Goal: Task Accomplishment & Management: Complete application form

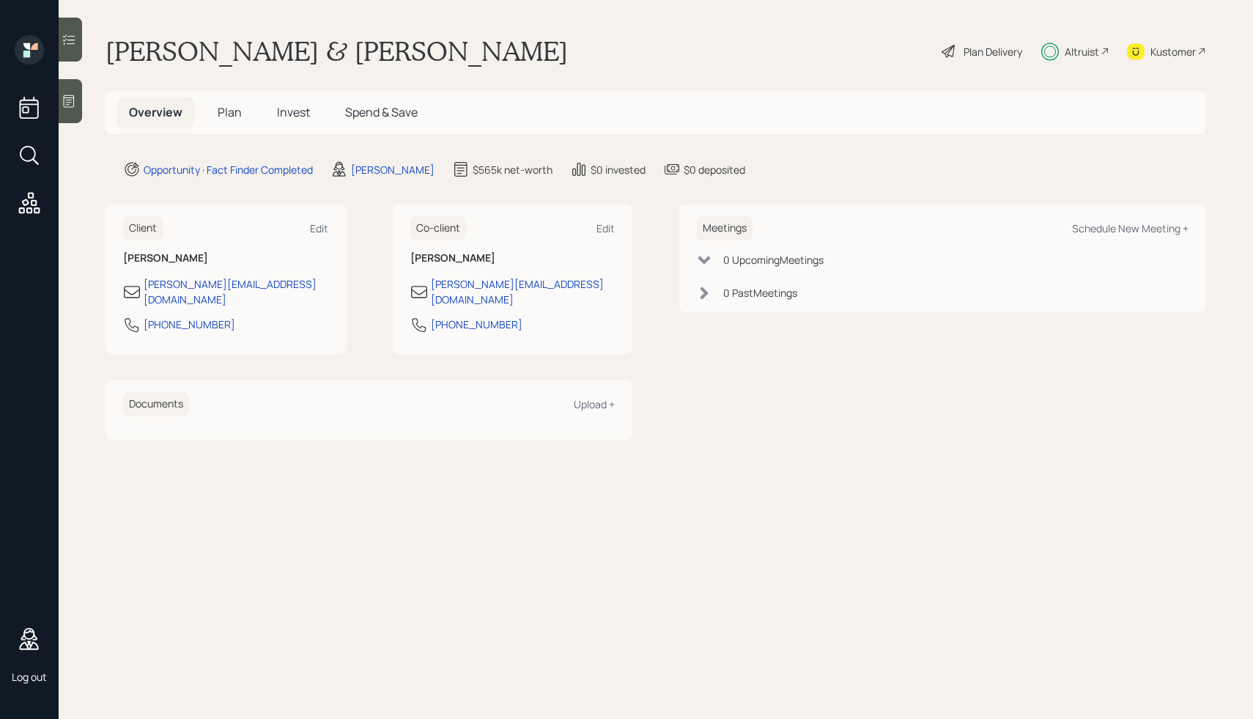
click at [995, 51] on div "Plan Delivery" at bounding box center [993, 51] width 59 height 15
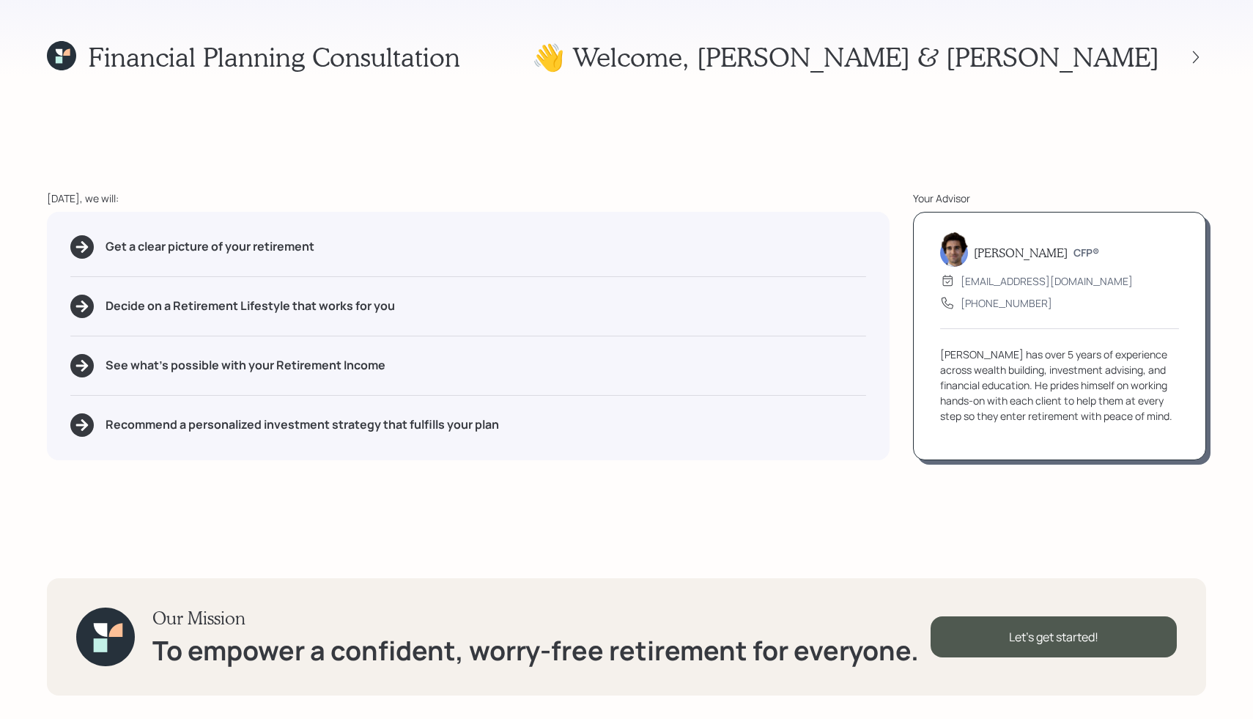
click at [817, 167] on div "Financial Planning Consultation 👋 Welcome , [PERSON_NAME] & [PERSON_NAME] [DATE…" at bounding box center [626, 359] width 1253 height 719
click at [994, 649] on div "Let's get started!" at bounding box center [1054, 636] width 246 height 41
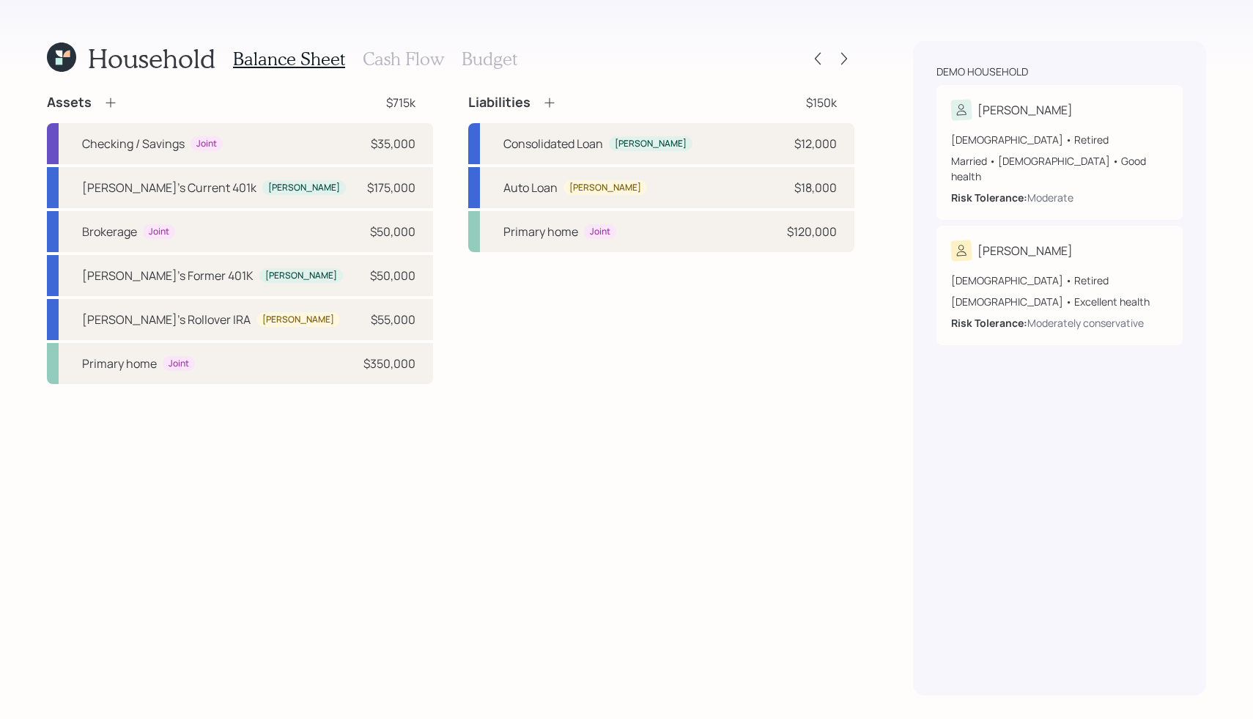
click at [397, 62] on h3 "Cash Flow" at bounding box center [403, 58] width 81 height 21
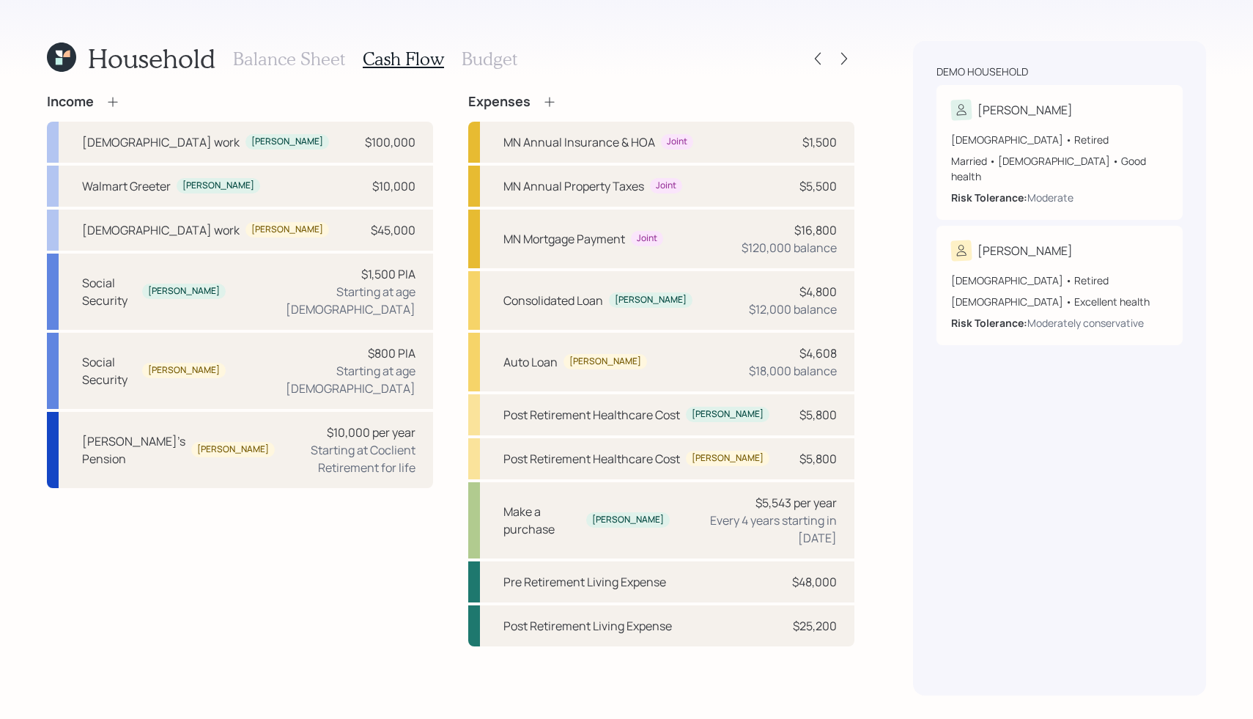
click at [484, 60] on h3 "Budget" at bounding box center [490, 58] width 56 height 21
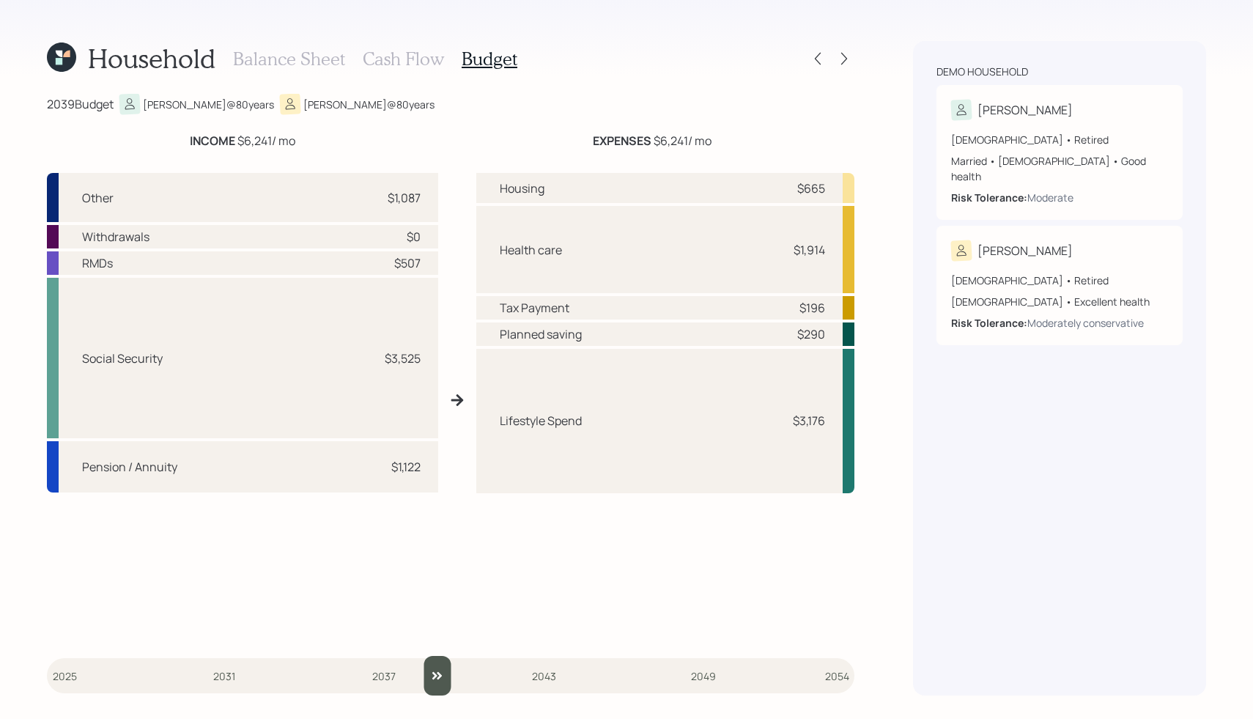
drag, startPoint x: 58, startPoint y: 681, endPoint x: 457, endPoint y: 677, distance: 398.7
click at [454, 687] on input "slider" at bounding box center [451, 676] width 808 height 40
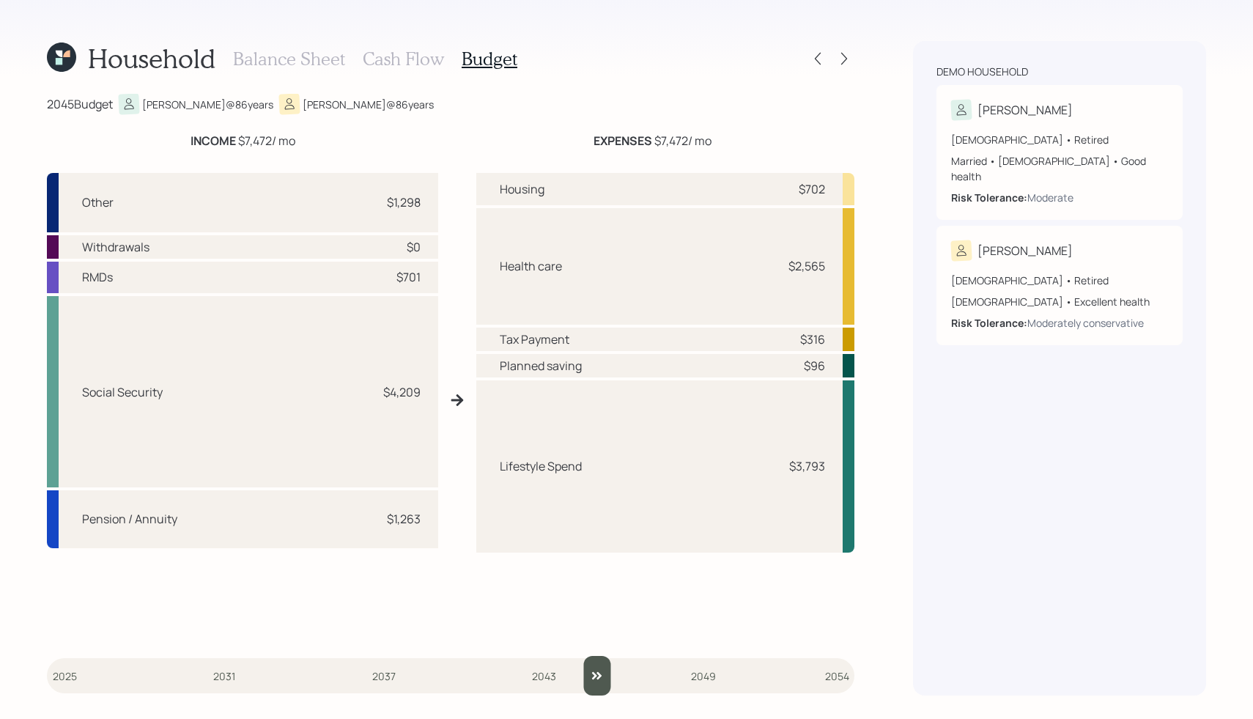
drag, startPoint x: 473, startPoint y: 682, endPoint x: 594, endPoint y: 671, distance: 121.4
type input "2045"
click at [594, 671] on input "slider" at bounding box center [451, 676] width 808 height 40
click at [840, 60] on icon at bounding box center [844, 58] width 15 height 15
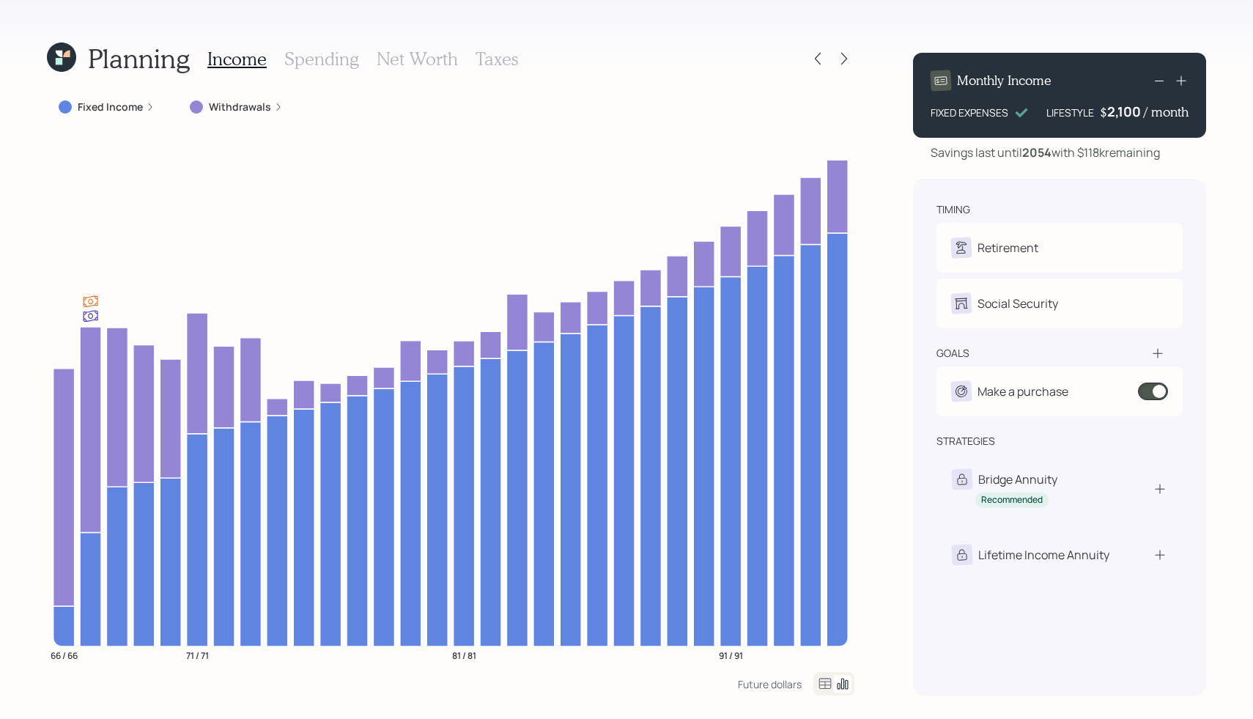
click at [142, 106] on div "Fixed Income" at bounding box center [107, 107] width 96 height 15
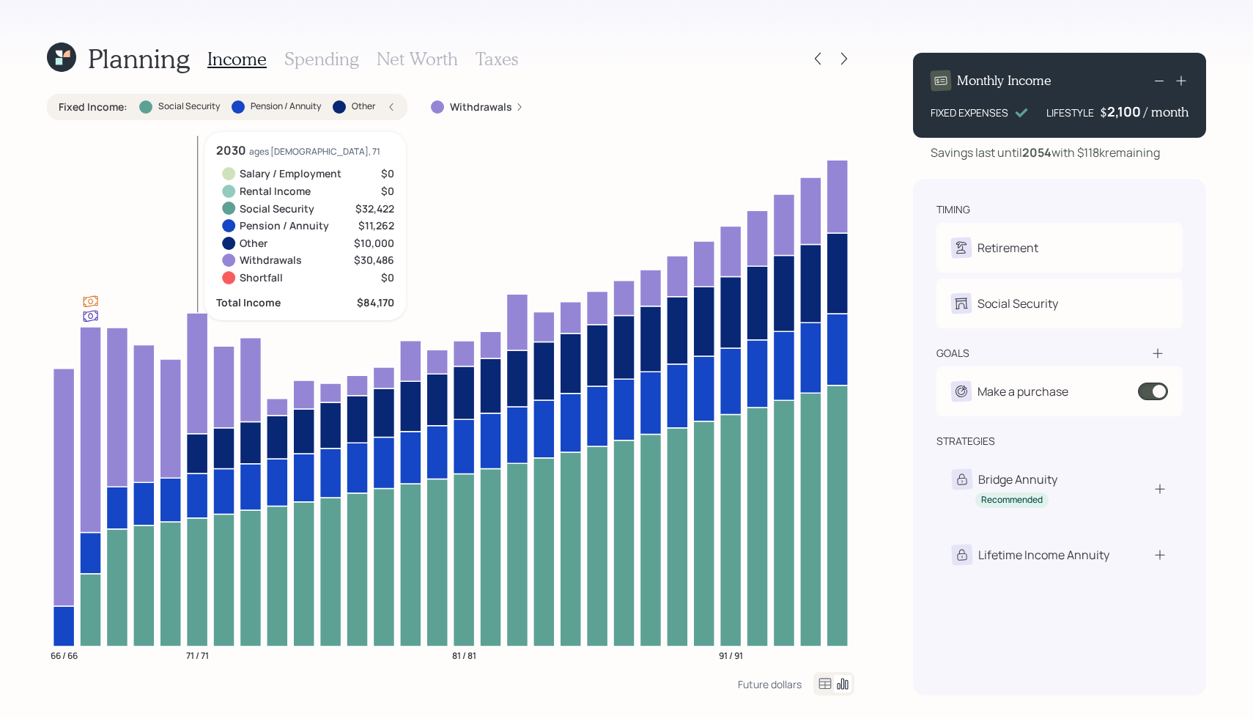
click at [199, 558] on icon at bounding box center [197, 581] width 21 height 128
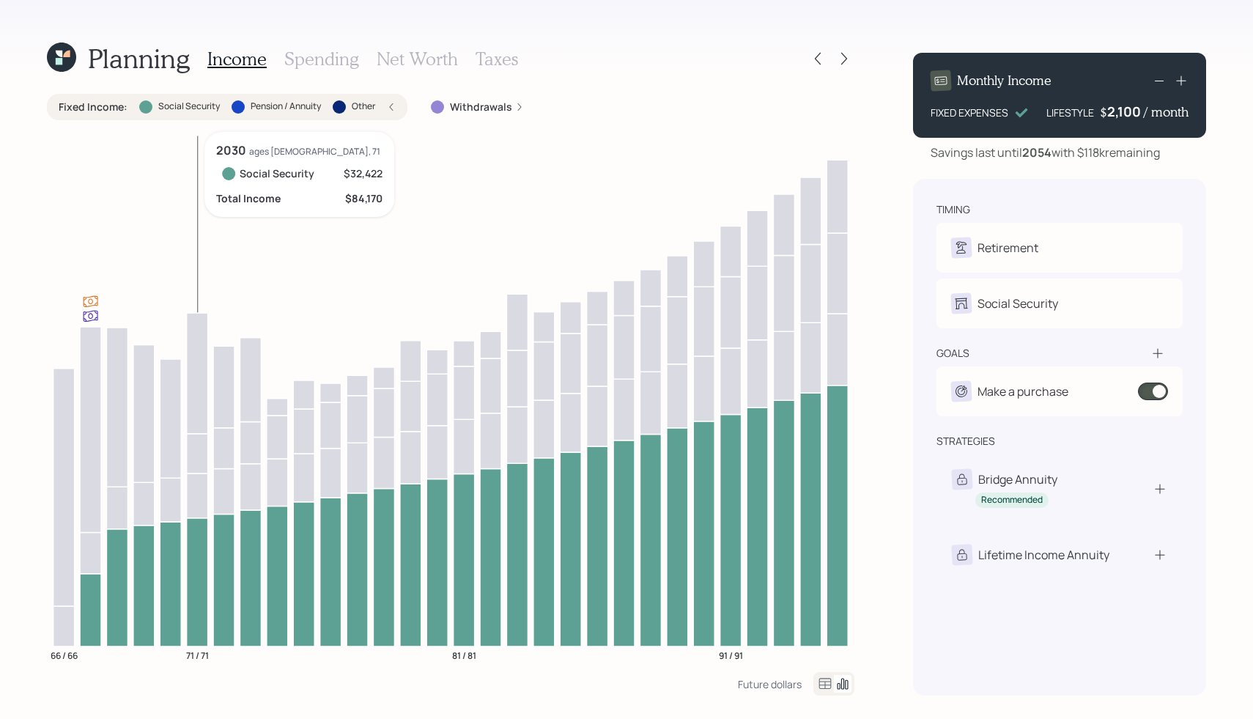
click at [199, 484] on icon at bounding box center [197, 495] width 21 height 45
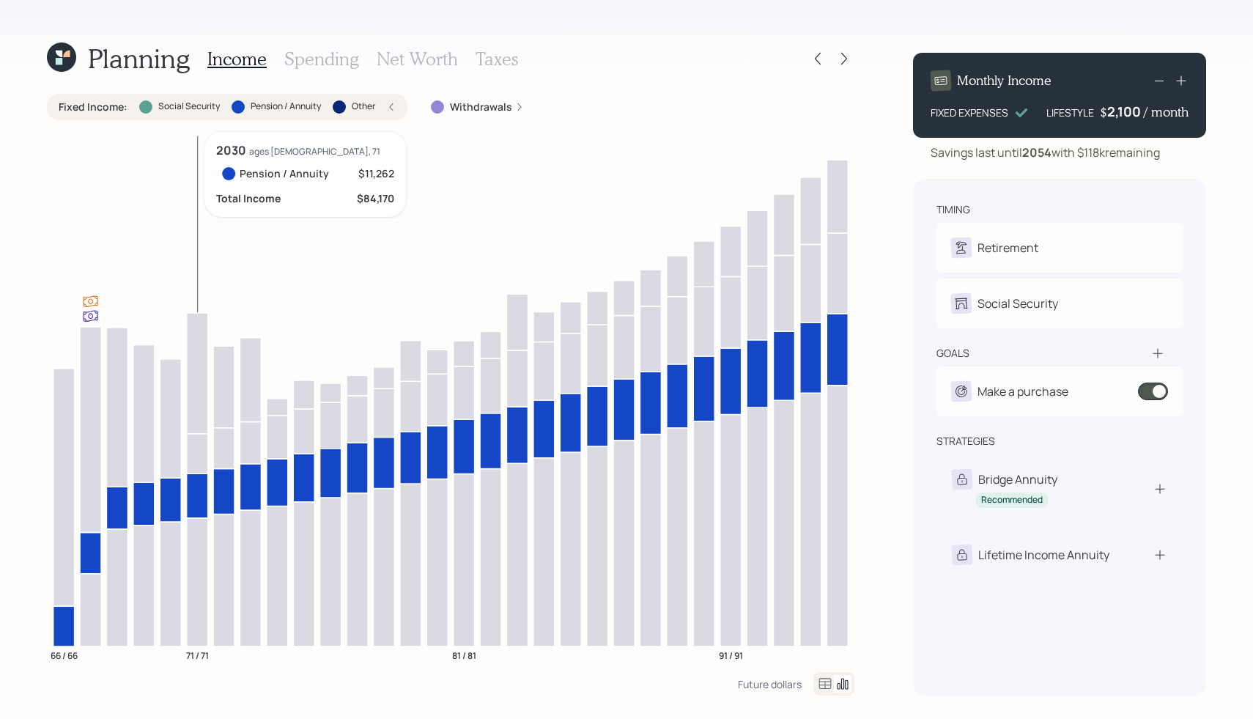
click at [199, 484] on icon at bounding box center [197, 495] width 21 height 45
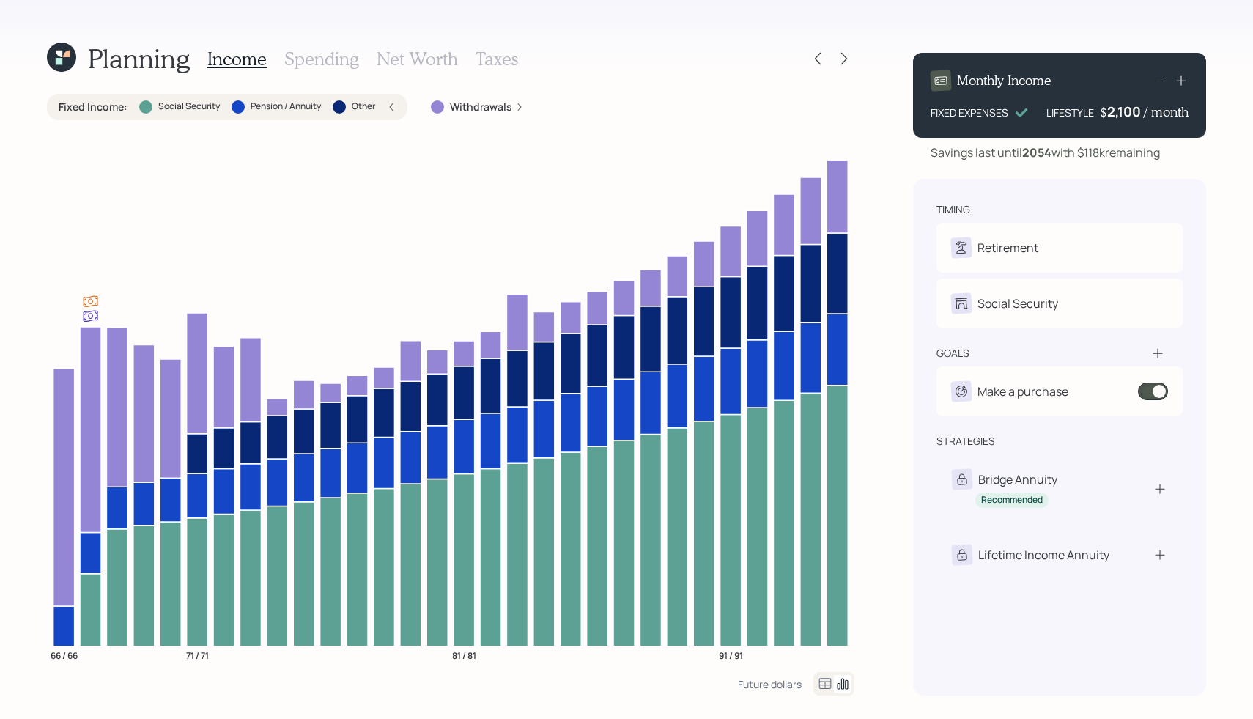
click at [388, 100] on div "Fixed Income : Social Security Pension / Annuity Other" at bounding box center [227, 107] width 337 height 15
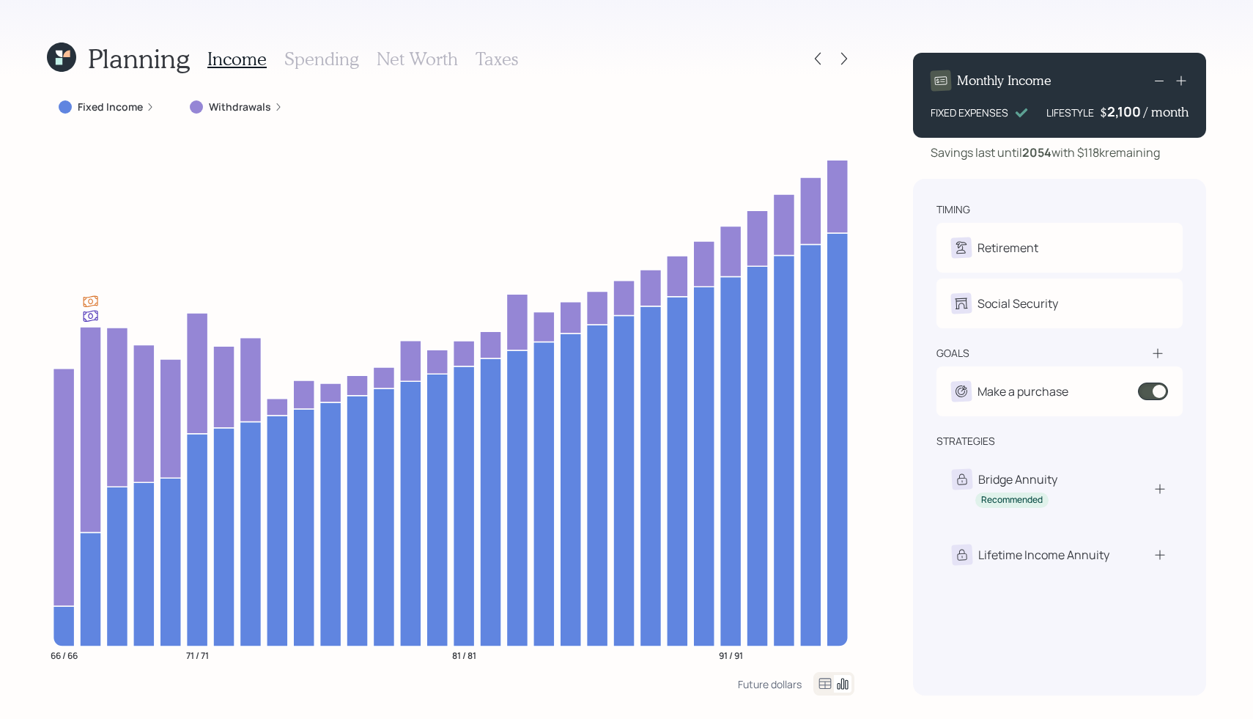
click at [1183, 84] on icon at bounding box center [1181, 80] width 15 height 15
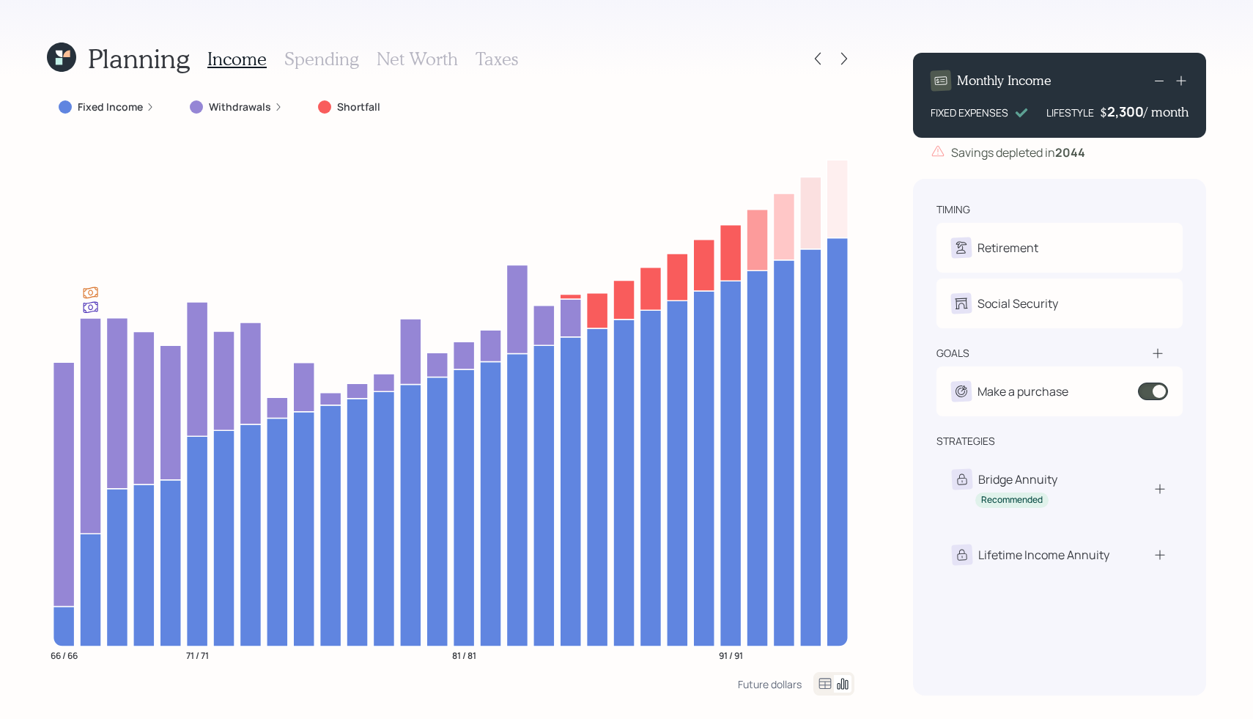
click at [1159, 83] on icon at bounding box center [1160, 81] width 18 height 18
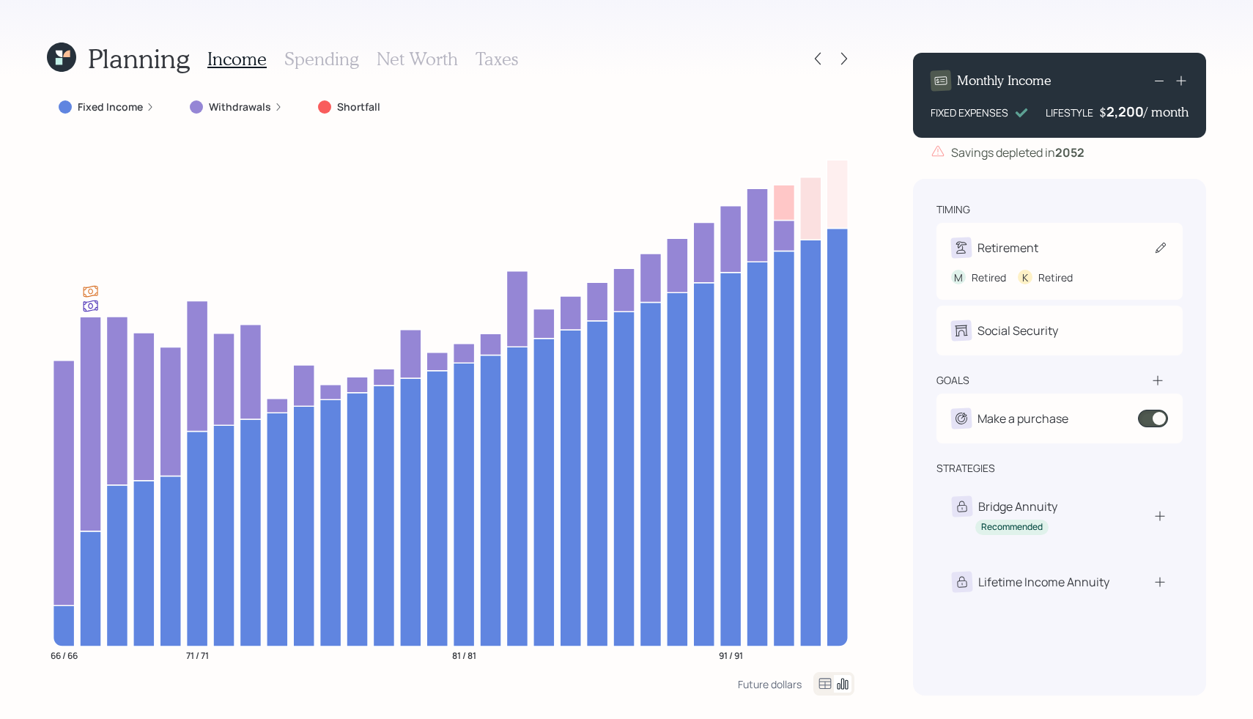
click at [1025, 237] on div "Retirement" at bounding box center [994, 247] width 87 height 21
select select "5"
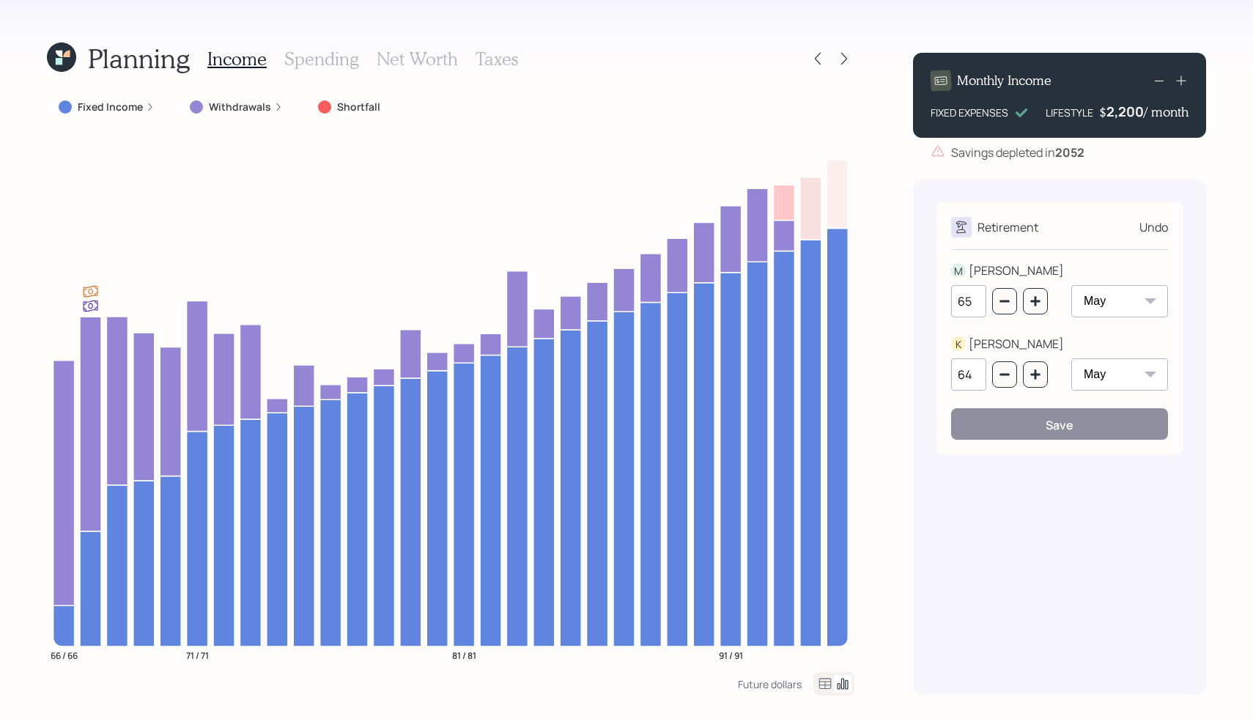
click at [1149, 226] on div "Undo" at bounding box center [1154, 227] width 29 height 18
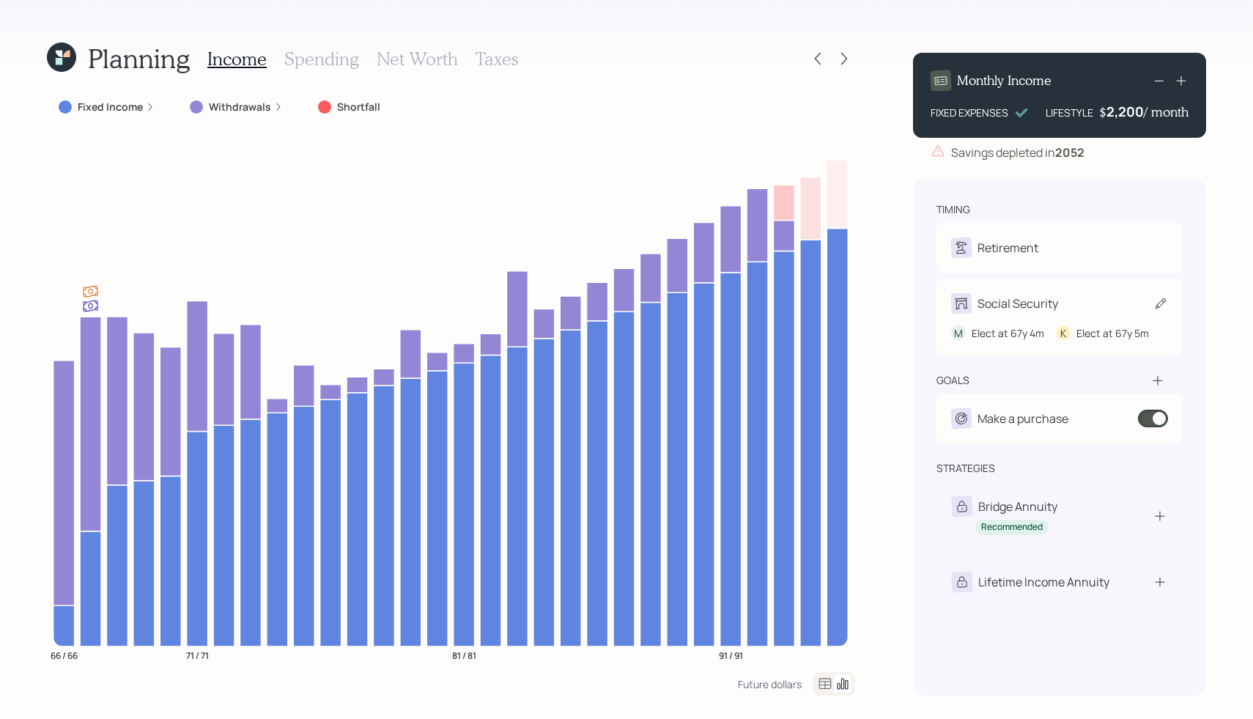
click at [1057, 309] on div "Social Security" at bounding box center [1018, 304] width 81 height 18
select select "4"
select select "5"
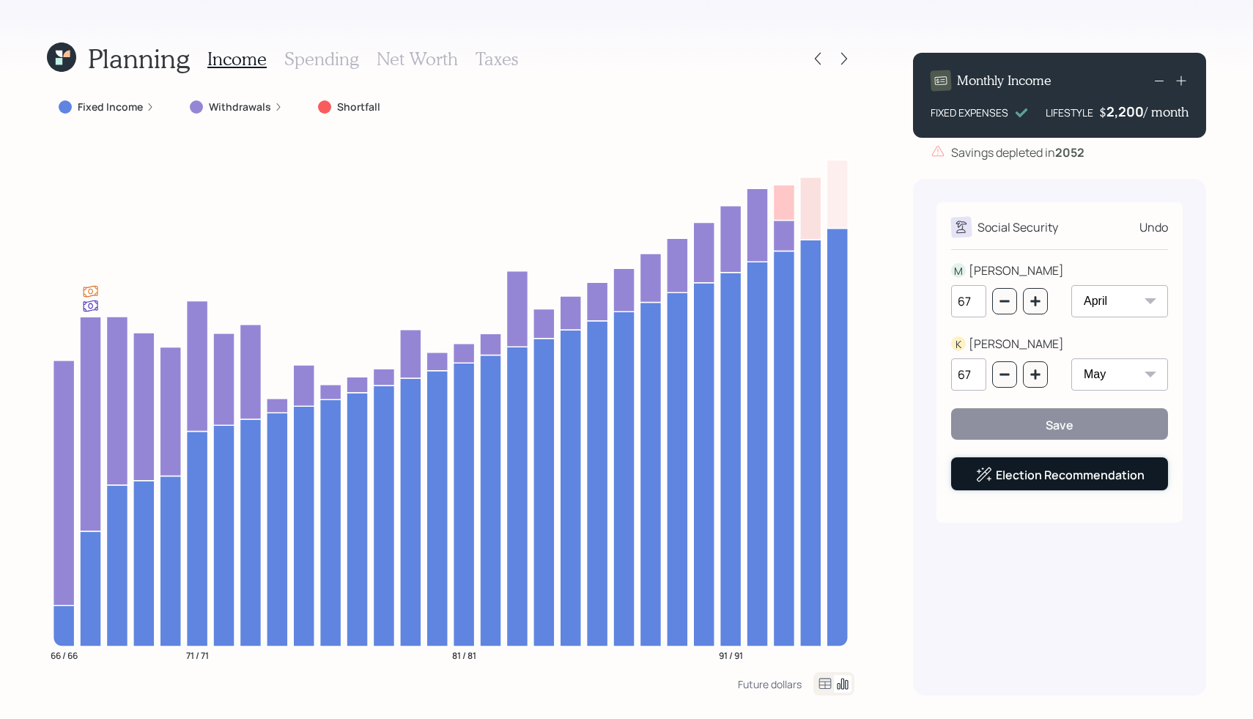
click at [1077, 473] on link "Election Recommendation" at bounding box center [1070, 475] width 149 height 16
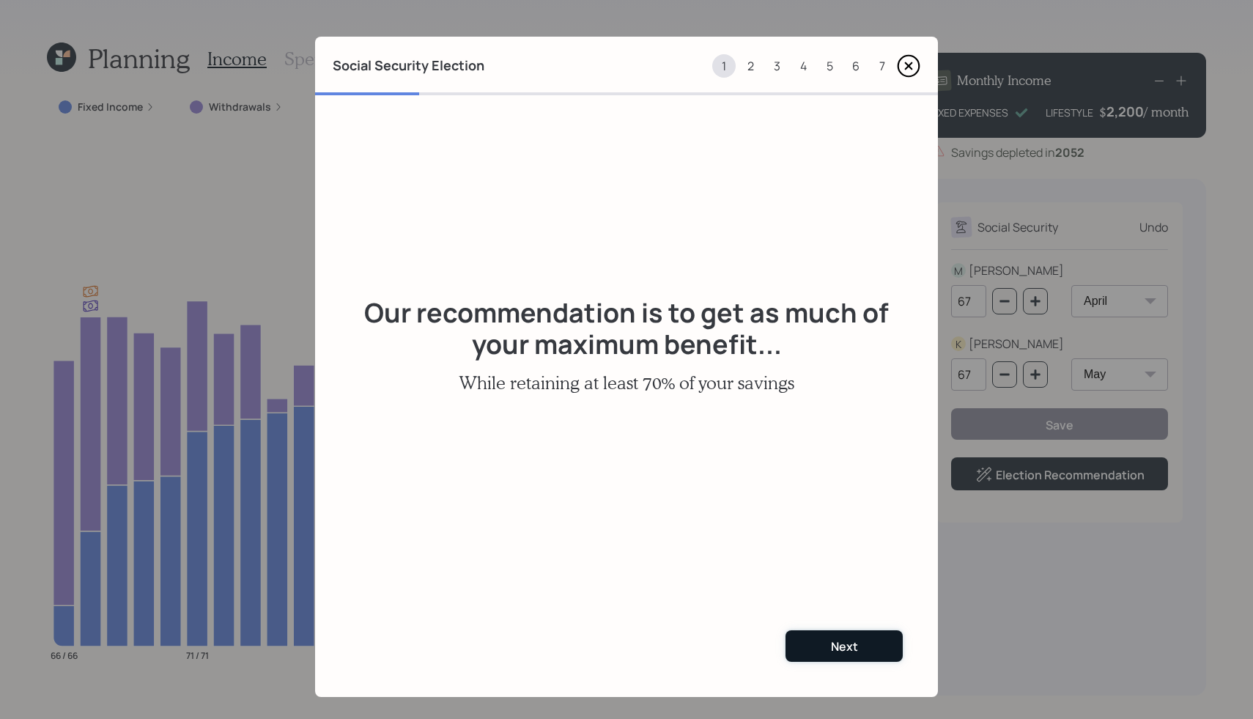
click at [825, 644] on button "Next" at bounding box center [844, 646] width 117 height 32
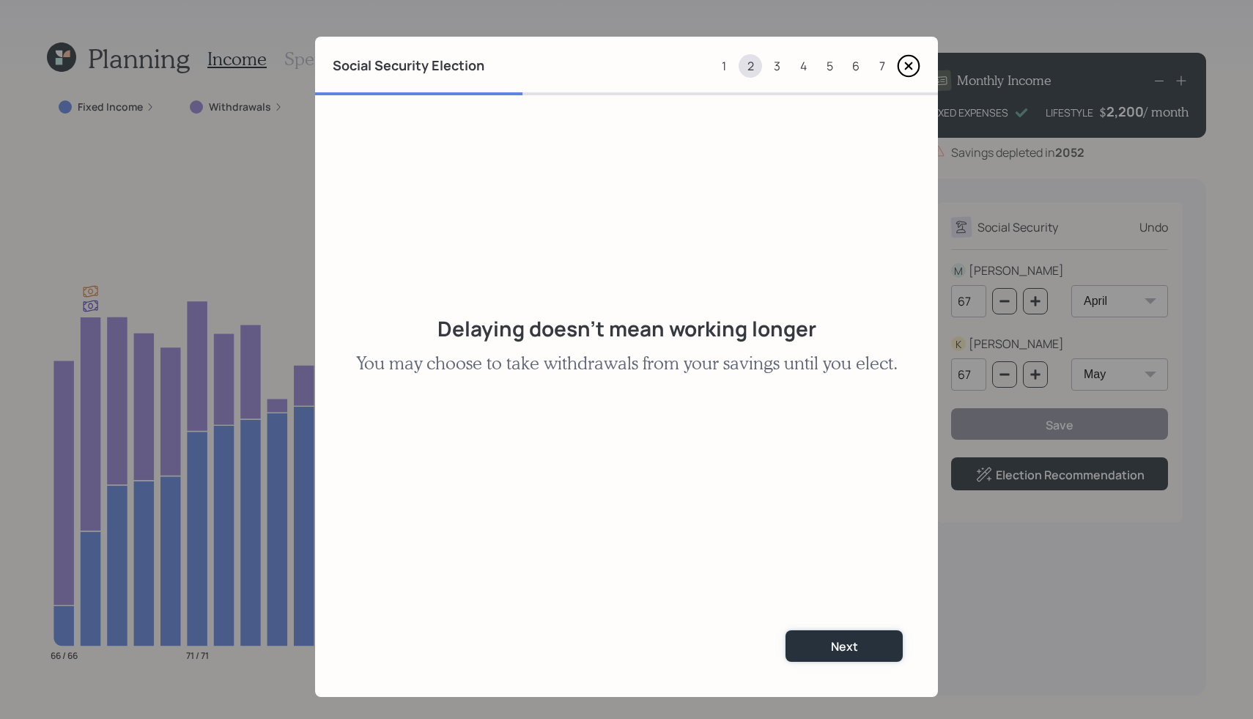
click at [825, 644] on button "Next" at bounding box center [844, 646] width 117 height 32
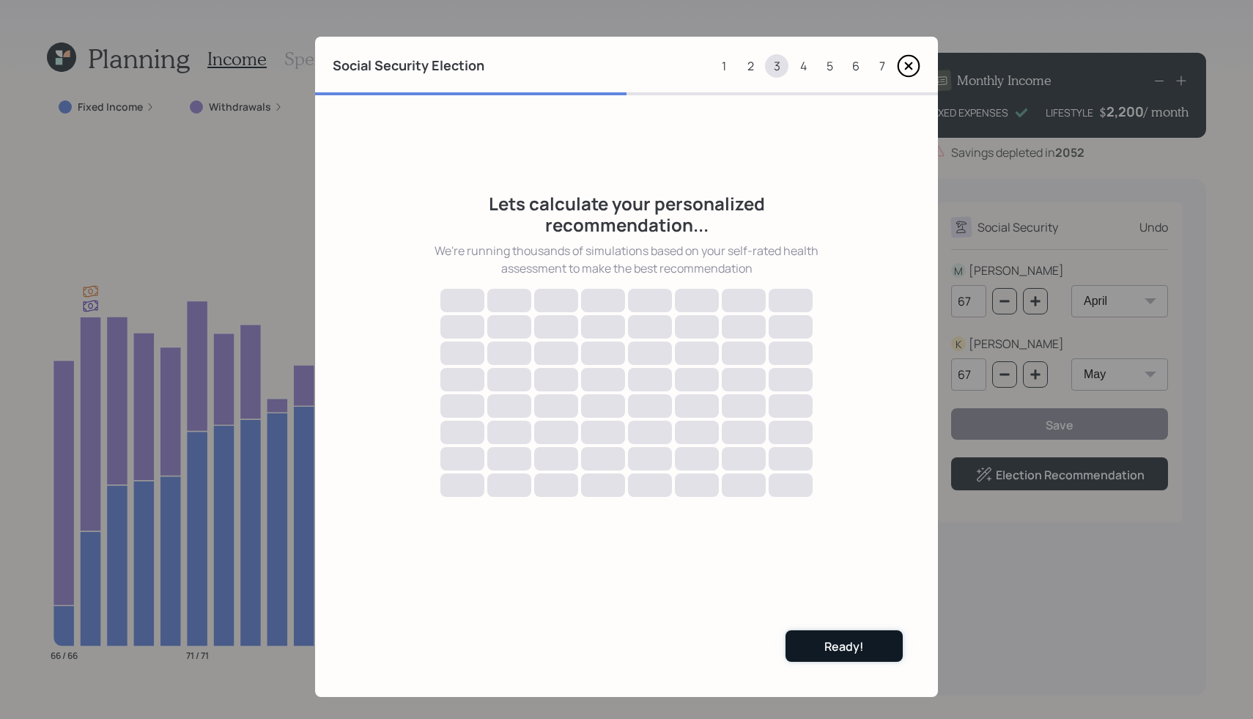
click at [836, 646] on div "Ready!" at bounding box center [845, 646] width 40 height 16
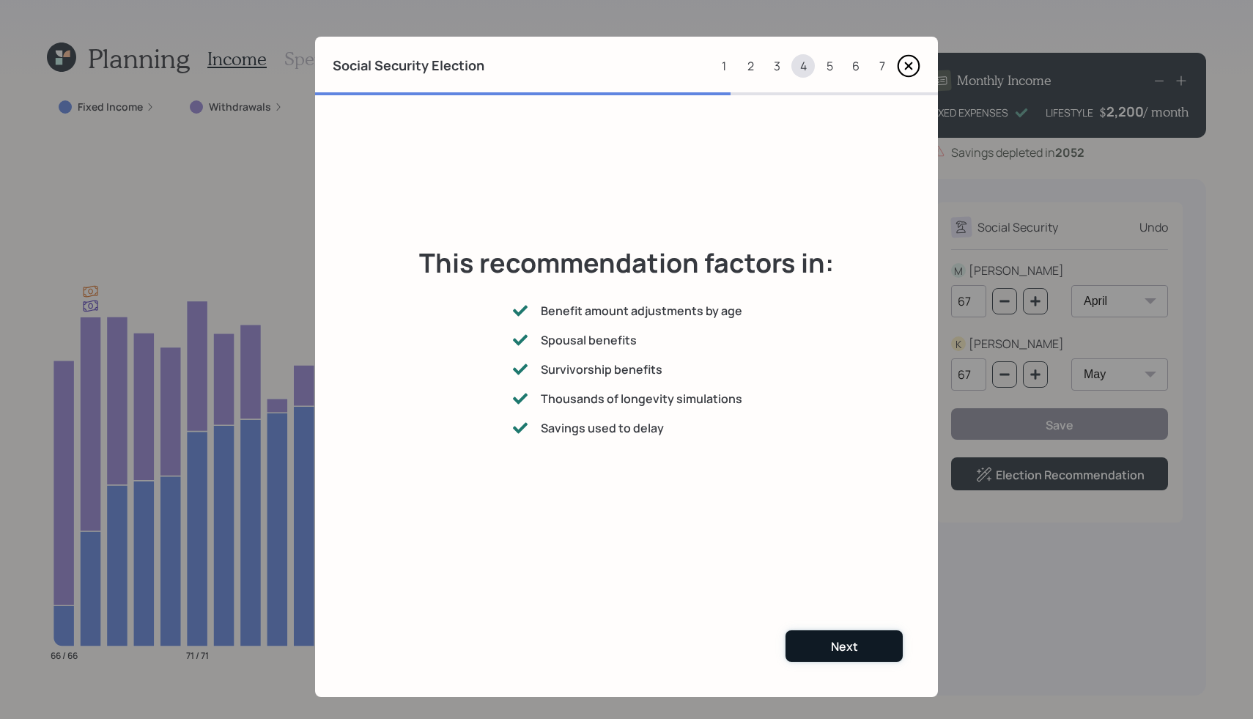
click at [858, 641] on button "Next" at bounding box center [844, 646] width 117 height 32
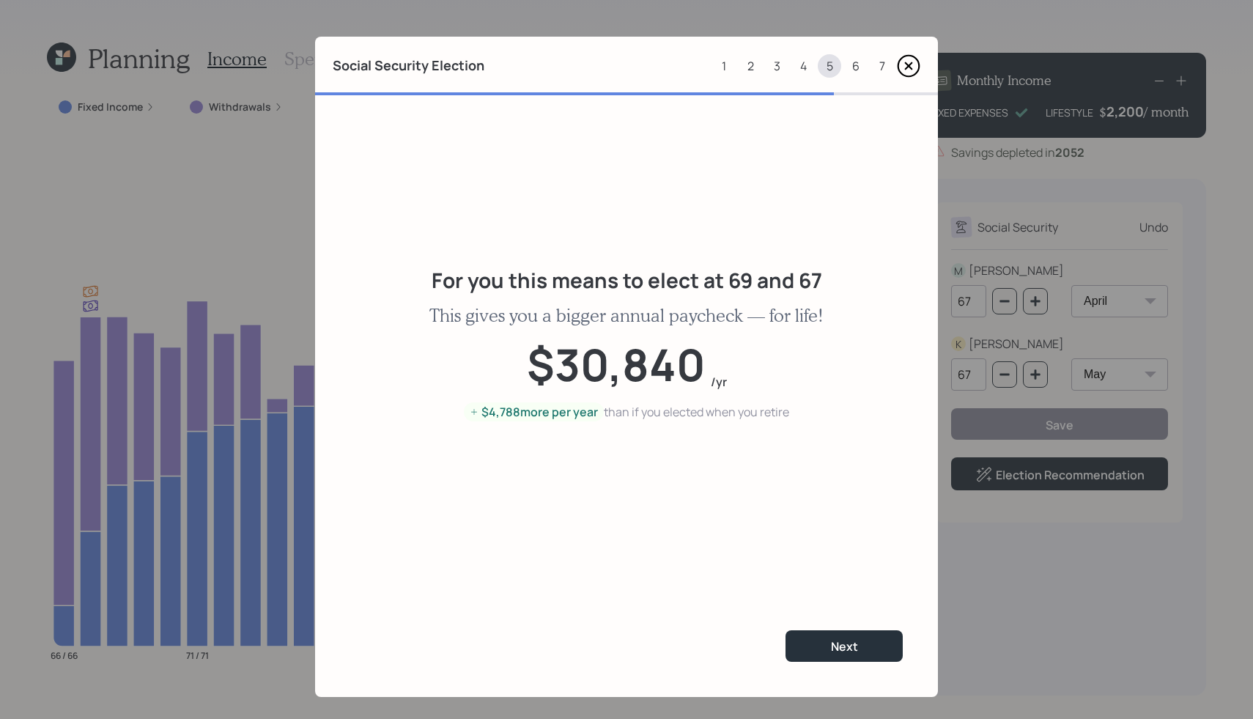
click at [885, 65] on div "7" at bounding box center [882, 65] width 23 height 23
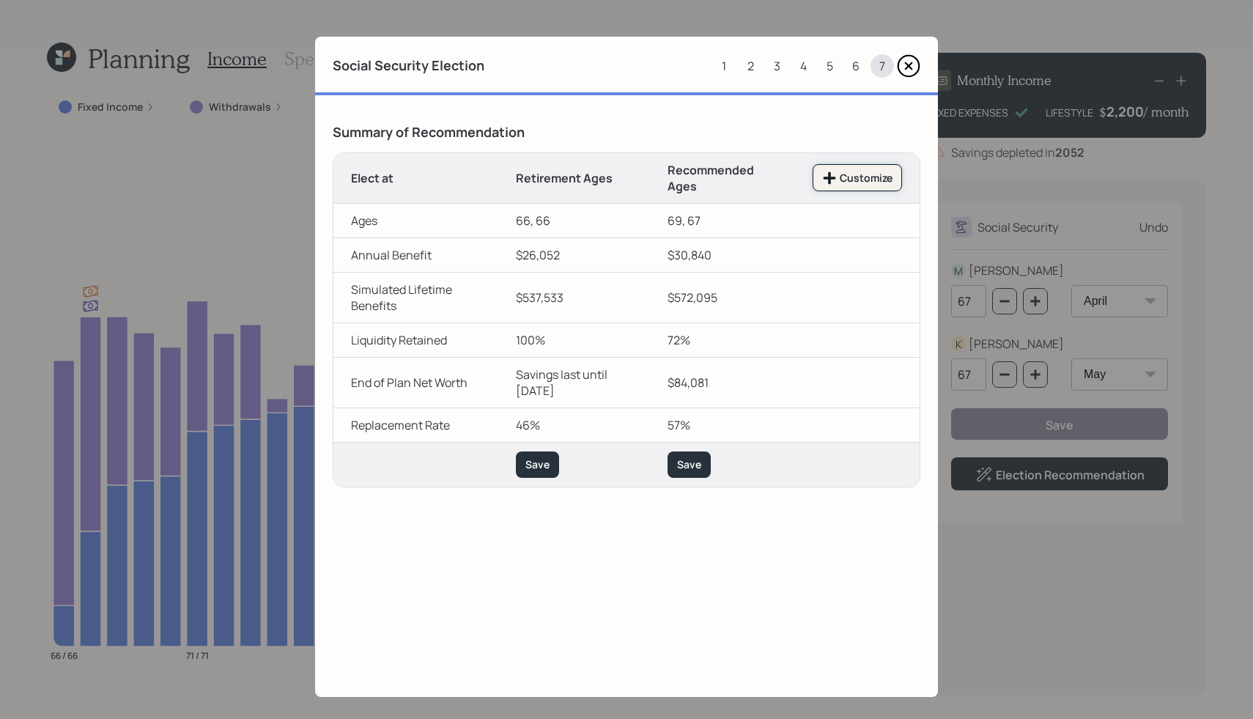
click at [852, 182] on div "Customize" at bounding box center [857, 178] width 70 height 15
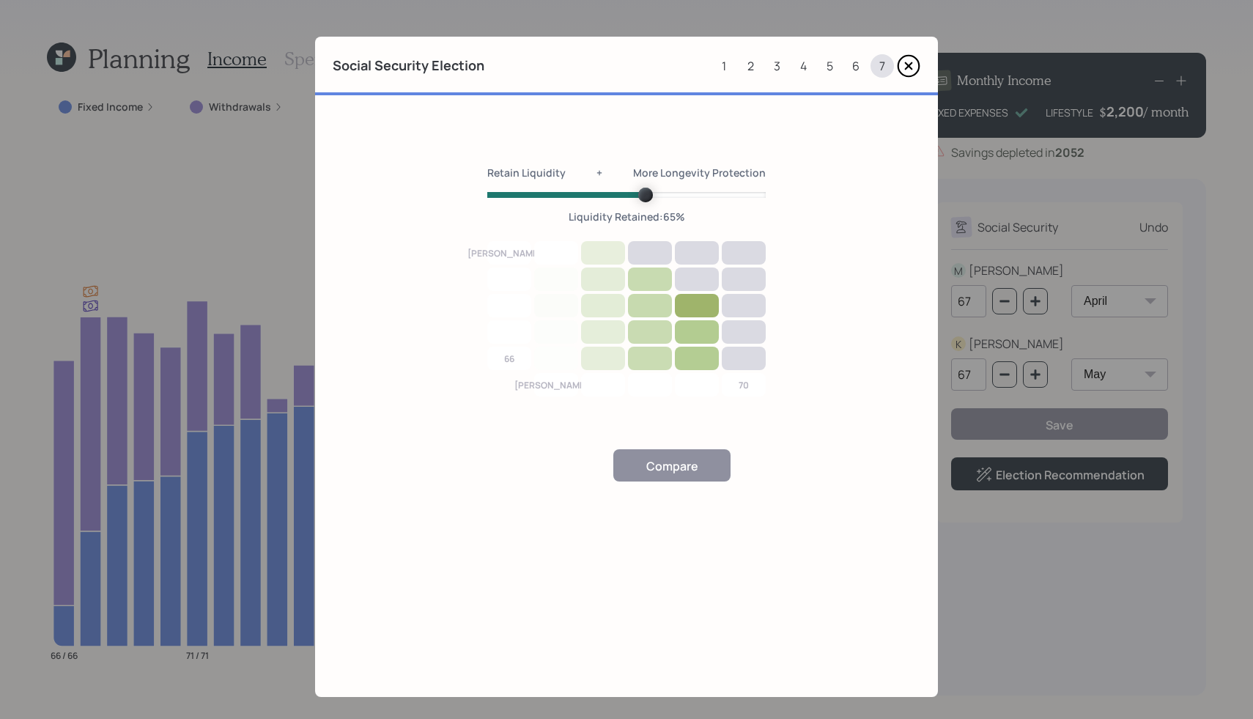
click at [638, 188] on span "Volume" at bounding box center [645, 195] width 15 height 15
click at [699, 301] on div at bounding box center [697, 305] width 46 height 25
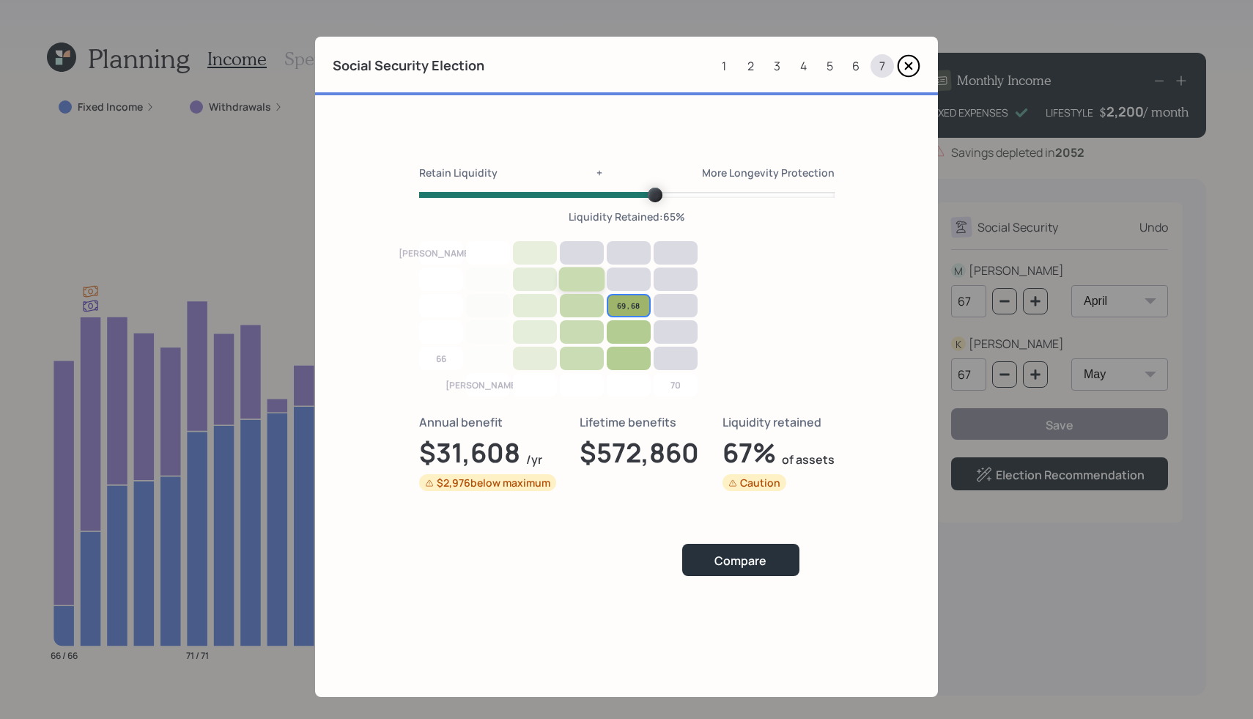
click at [573, 276] on div at bounding box center [581, 279] width 46 height 25
click at [908, 62] on icon at bounding box center [908, 65] width 23 height 23
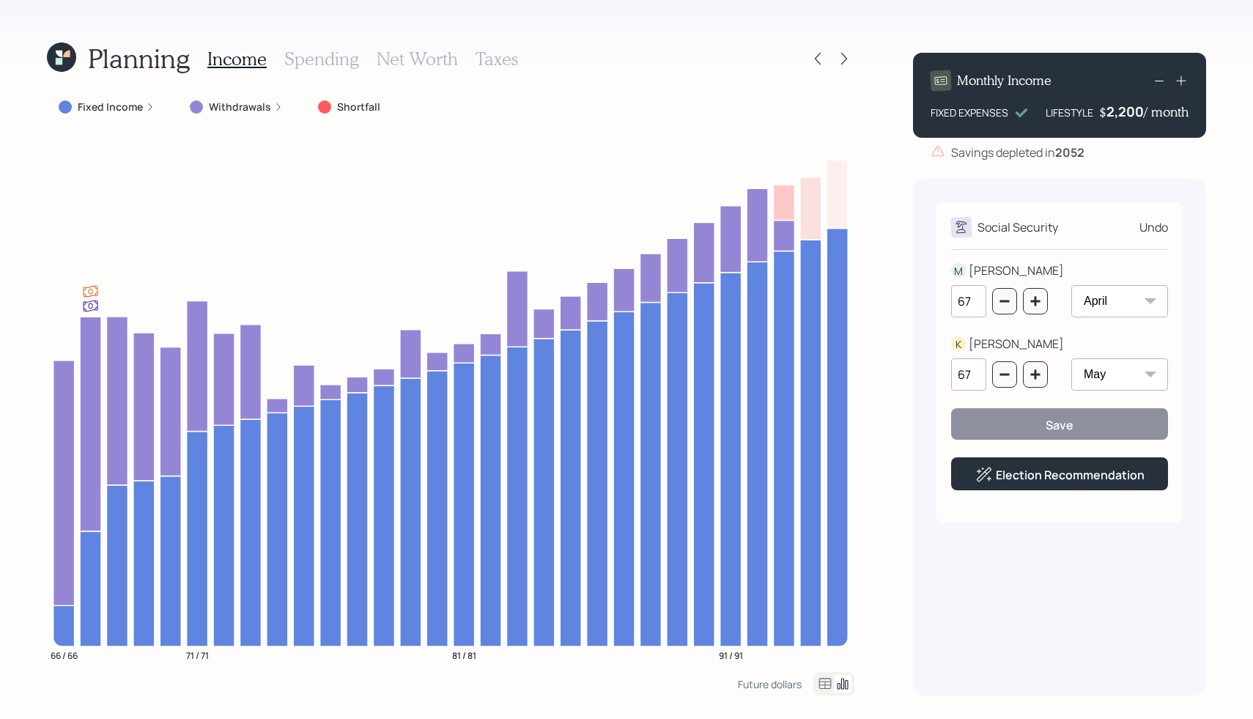
click at [939, 174] on div "Monthly Income FIXED EXPENSES LIFESTYLE $ 2,200 / month Savings depleted in [DA…" at bounding box center [1059, 368] width 293 height 655
click at [1157, 219] on div "Undo" at bounding box center [1154, 227] width 29 height 18
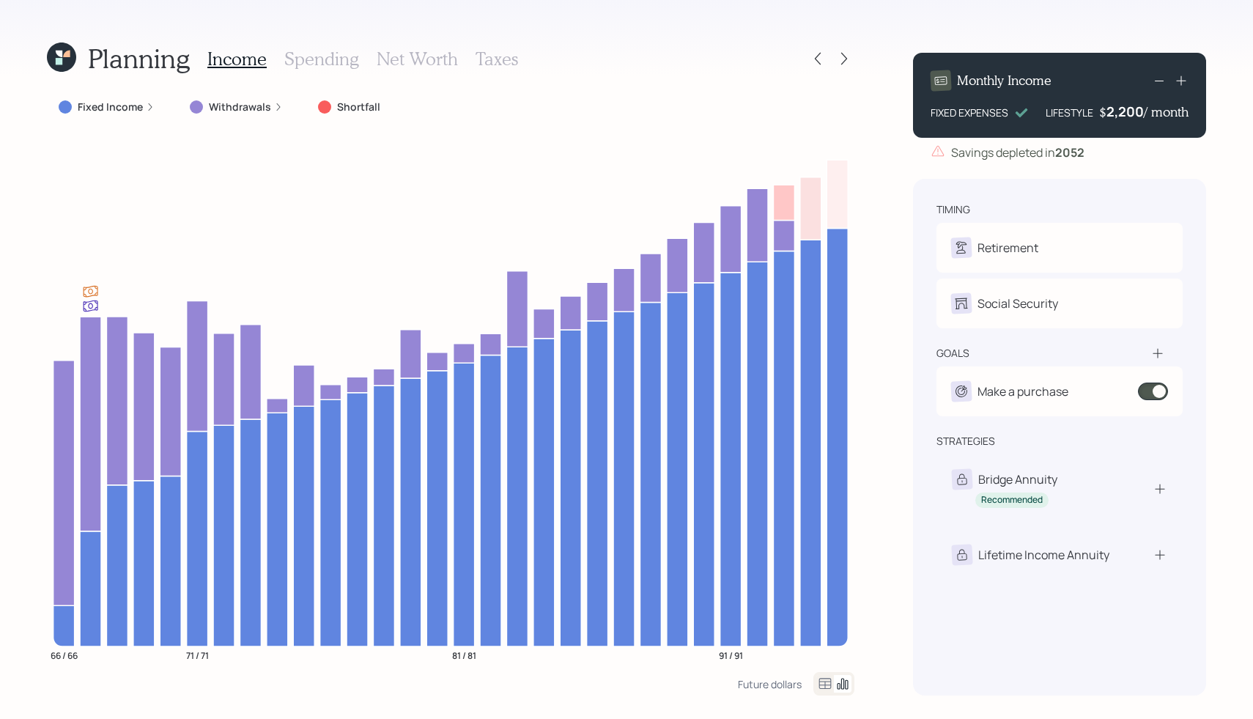
click at [1157, 163] on div "Monthly Income FIXED EXPENSES LIFESTYLE $ 2,200 / month Savings depleted in [DA…" at bounding box center [1059, 368] width 293 height 655
click at [322, 59] on h3 "Spending" at bounding box center [321, 58] width 75 height 21
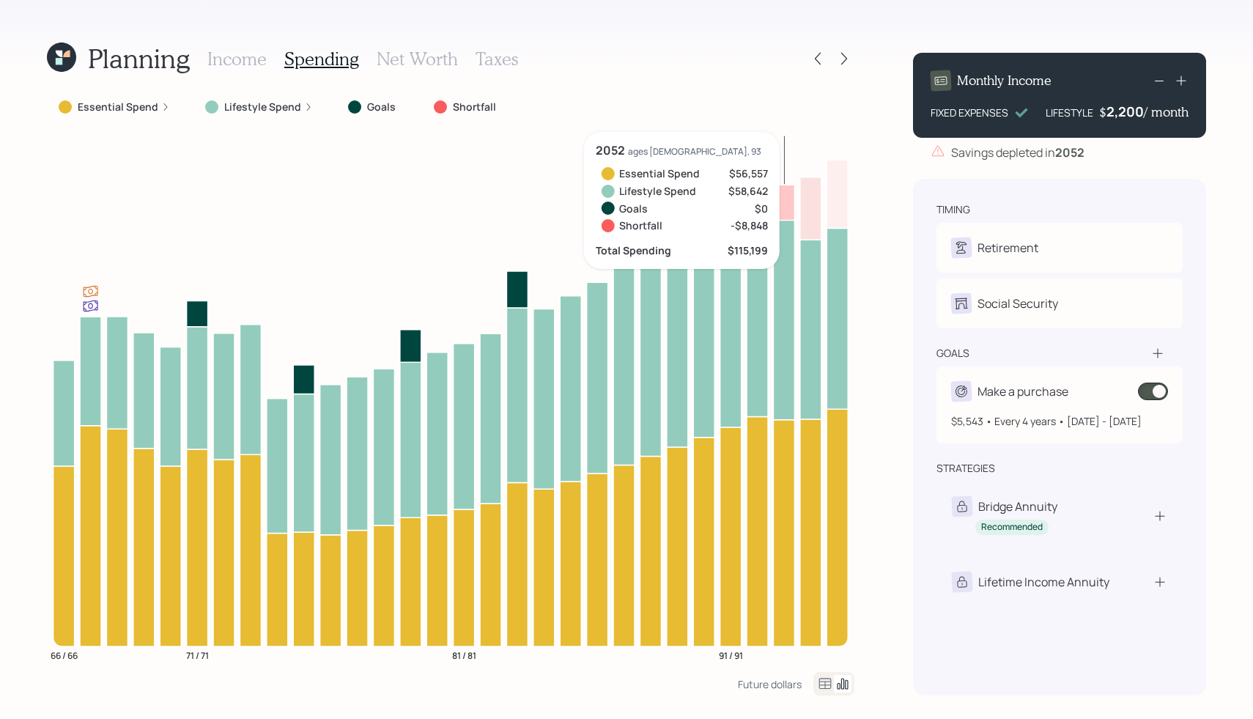
click at [1155, 394] on span at bounding box center [1153, 392] width 30 height 18
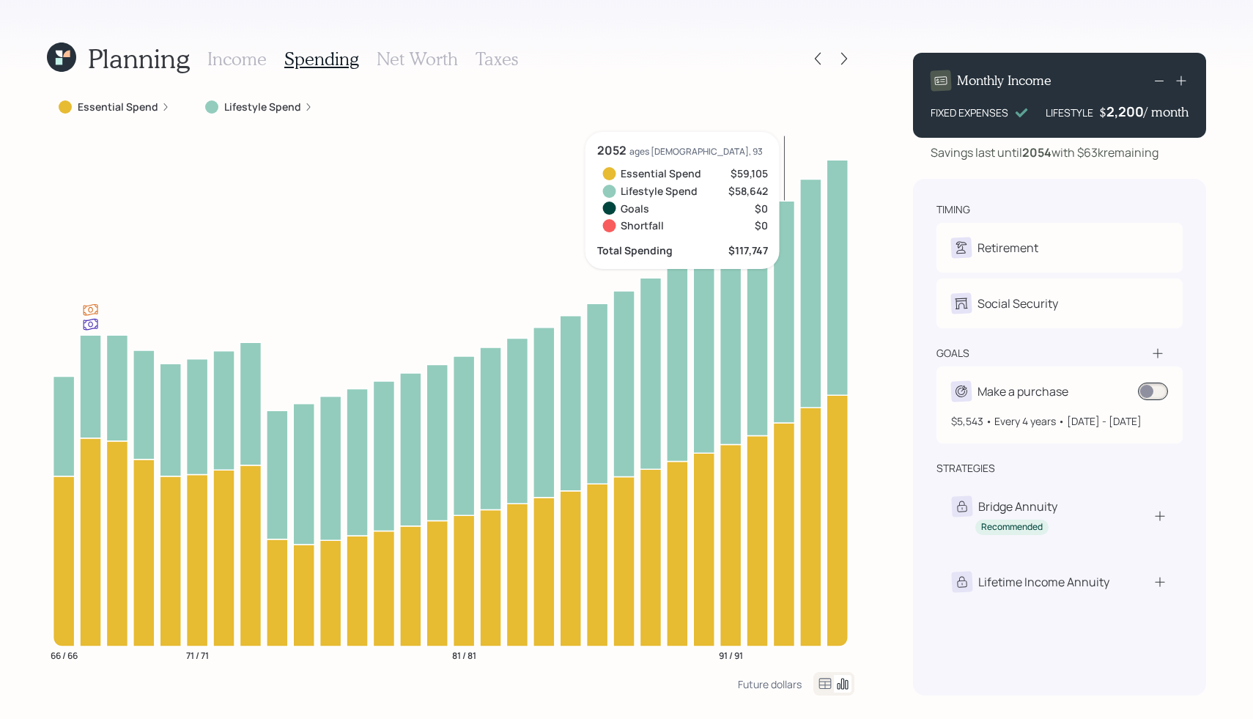
click at [1157, 394] on span at bounding box center [1153, 392] width 30 height 18
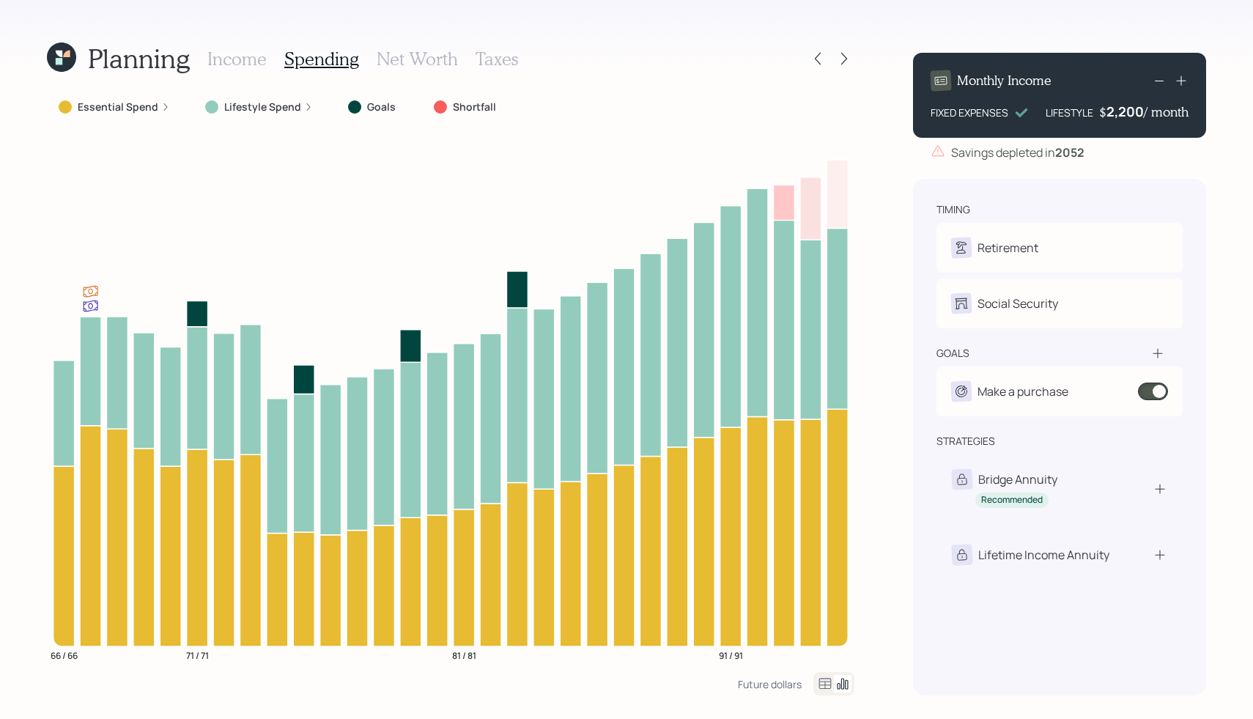
click at [435, 60] on h3 "Net Worth" at bounding box center [417, 58] width 81 height 21
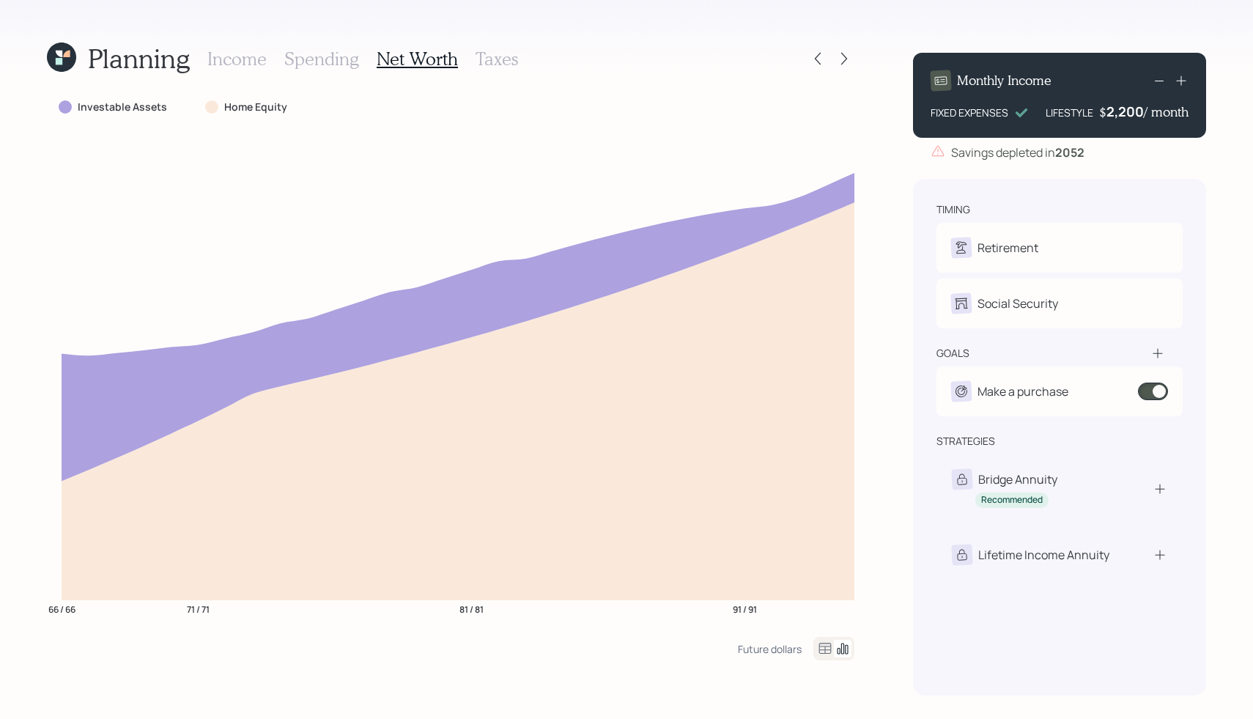
click at [501, 59] on h3 "Taxes" at bounding box center [497, 58] width 43 height 21
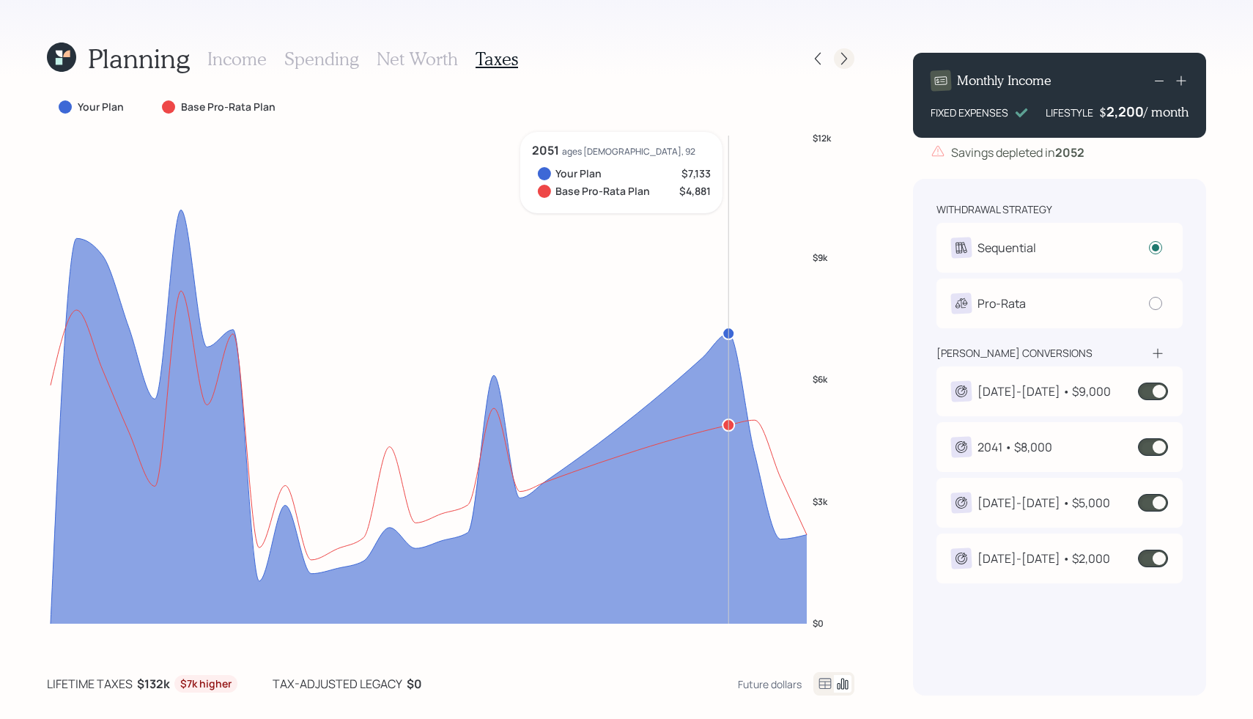
click at [849, 59] on icon at bounding box center [844, 58] width 15 height 15
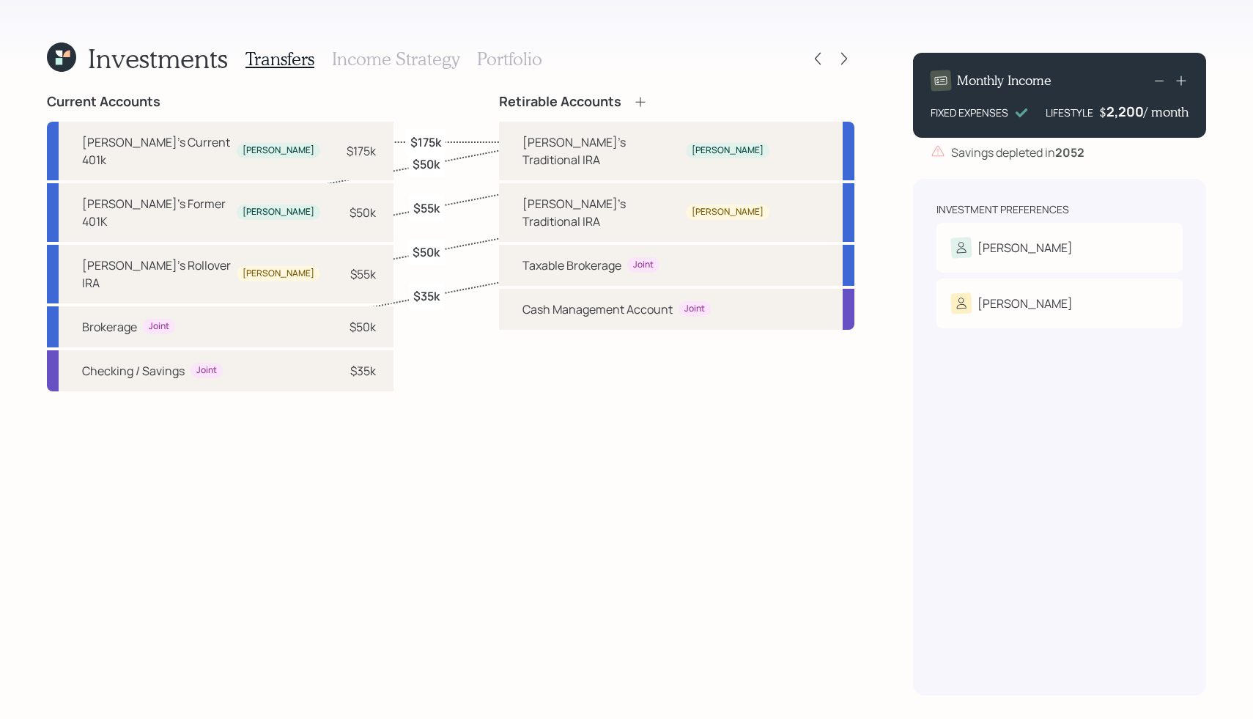
click at [421, 59] on h3 "Income Strategy" at bounding box center [396, 58] width 128 height 21
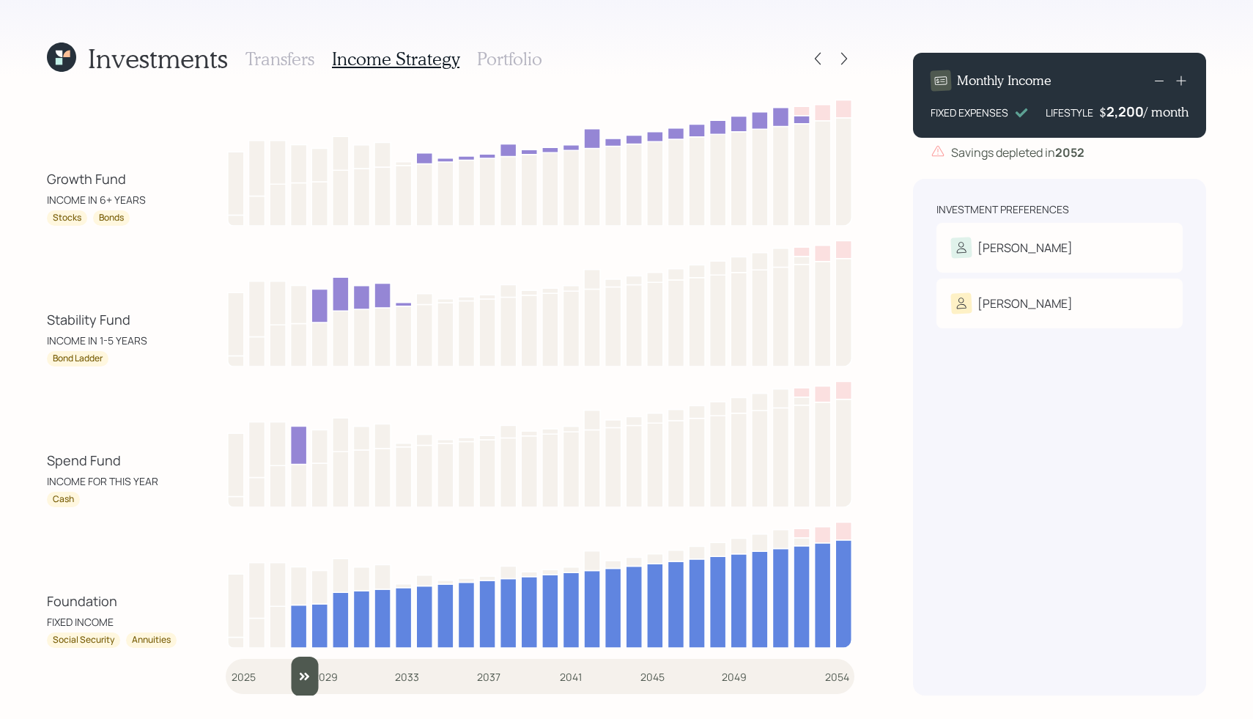
drag, startPoint x: 243, startPoint y: 682, endPoint x: 290, endPoint y: 673, distance: 47.7
type input "2028"
click at [290, 673] on input "slider" at bounding box center [540, 677] width 629 height 40
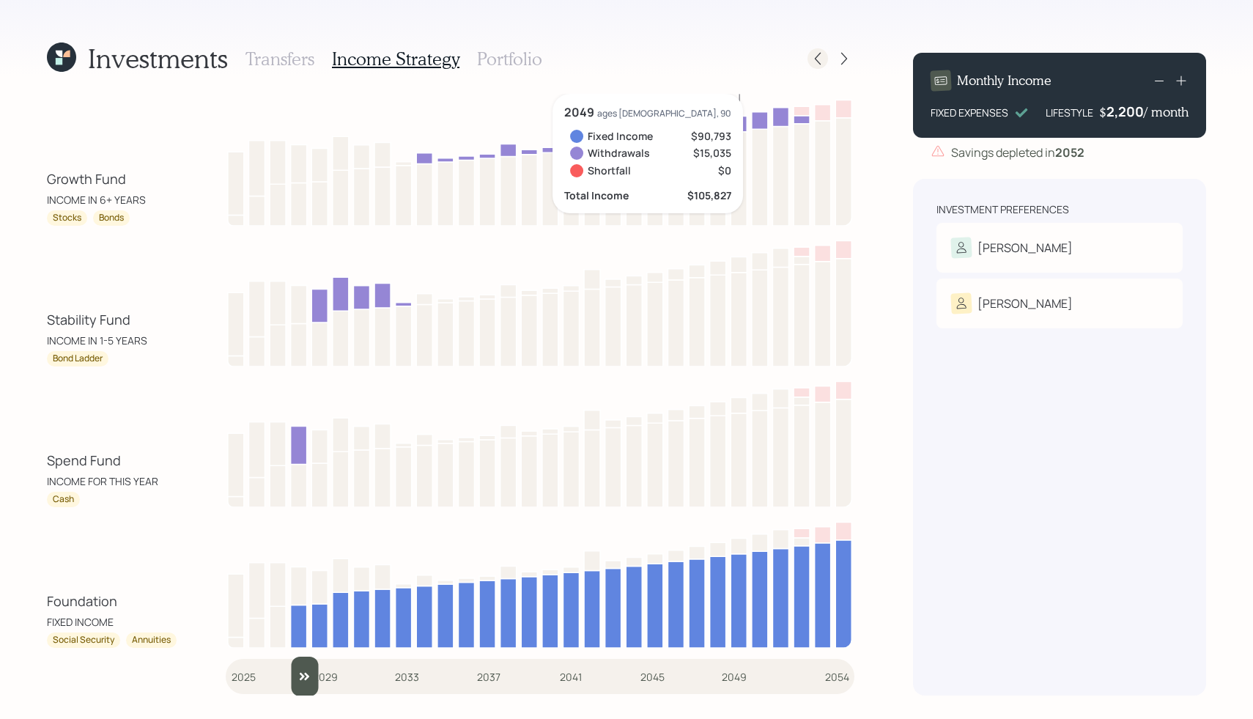
click at [817, 62] on icon at bounding box center [818, 58] width 15 height 15
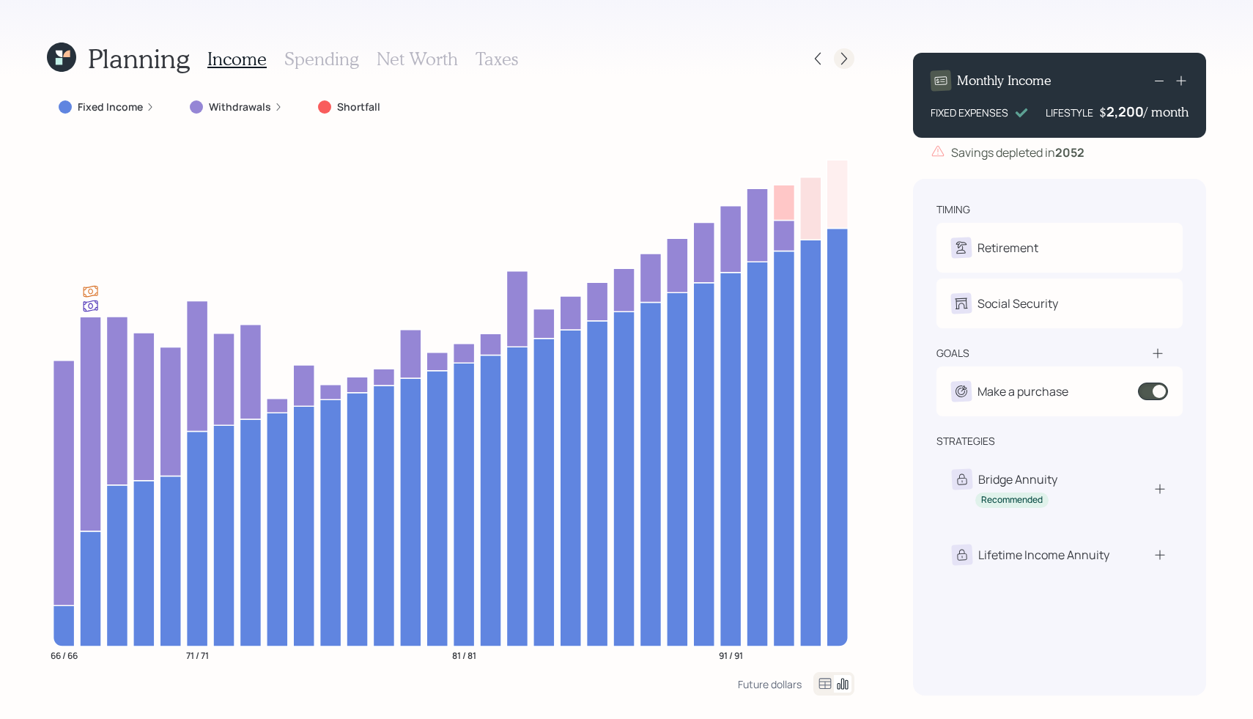
click at [835, 54] on div at bounding box center [844, 58] width 21 height 21
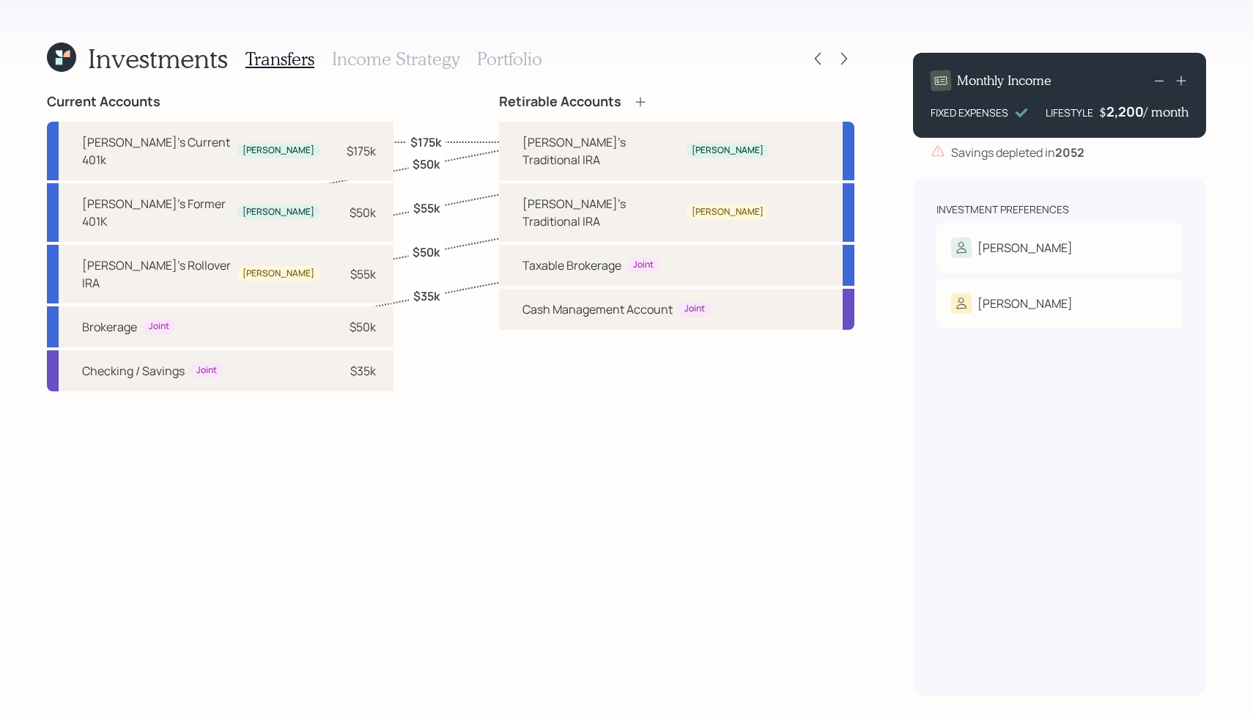
click at [409, 65] on h3 "Income Strategy" at bounding box center [396, 58] width 128 height 21
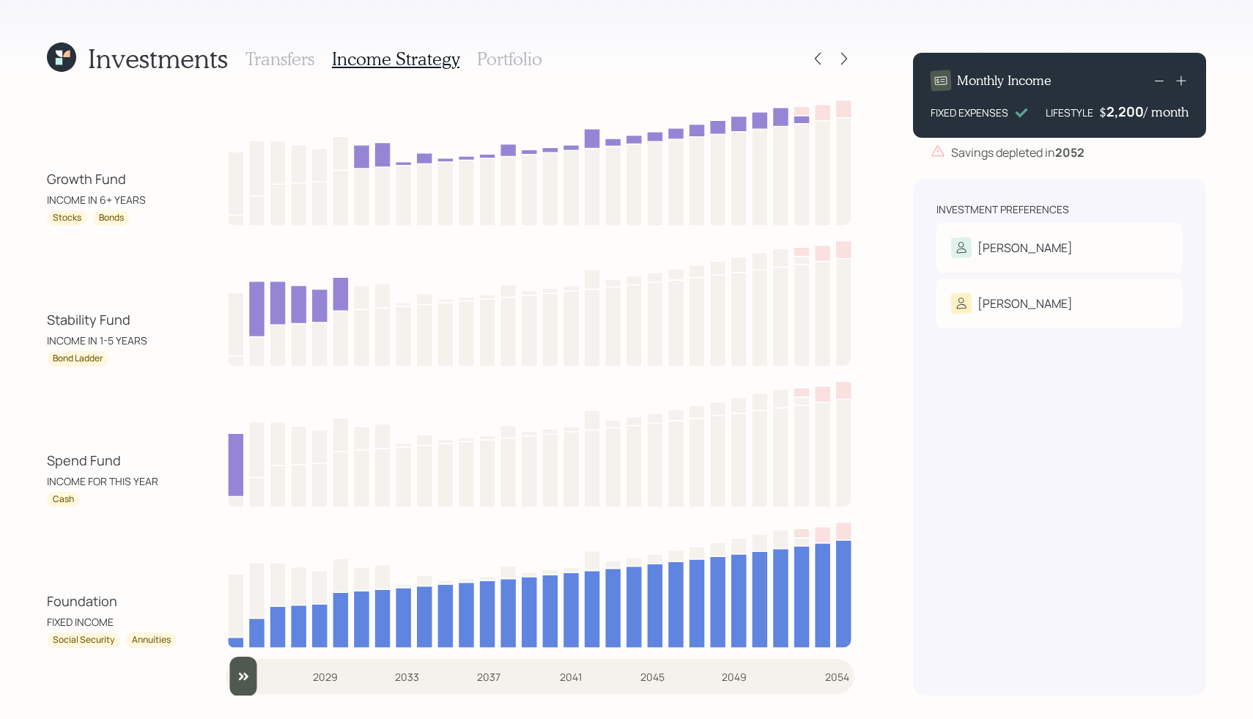
click at [513, 61] on h3 "Portfolio" at bounding box center [509, 58] width 65 height 21
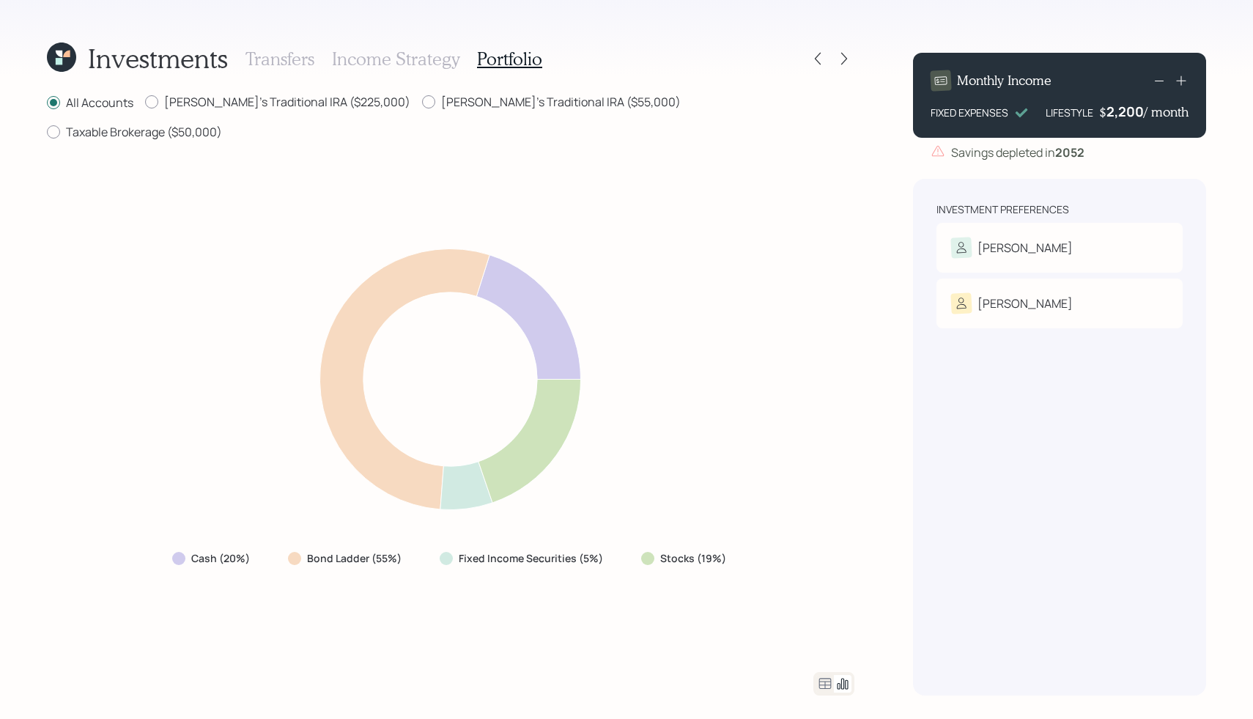
click at [825, 693] on div at bounding box center [834, 683] width 41 height 23
click at [825, 685] on icon at bounding box center [825, 684] width 18 height 18
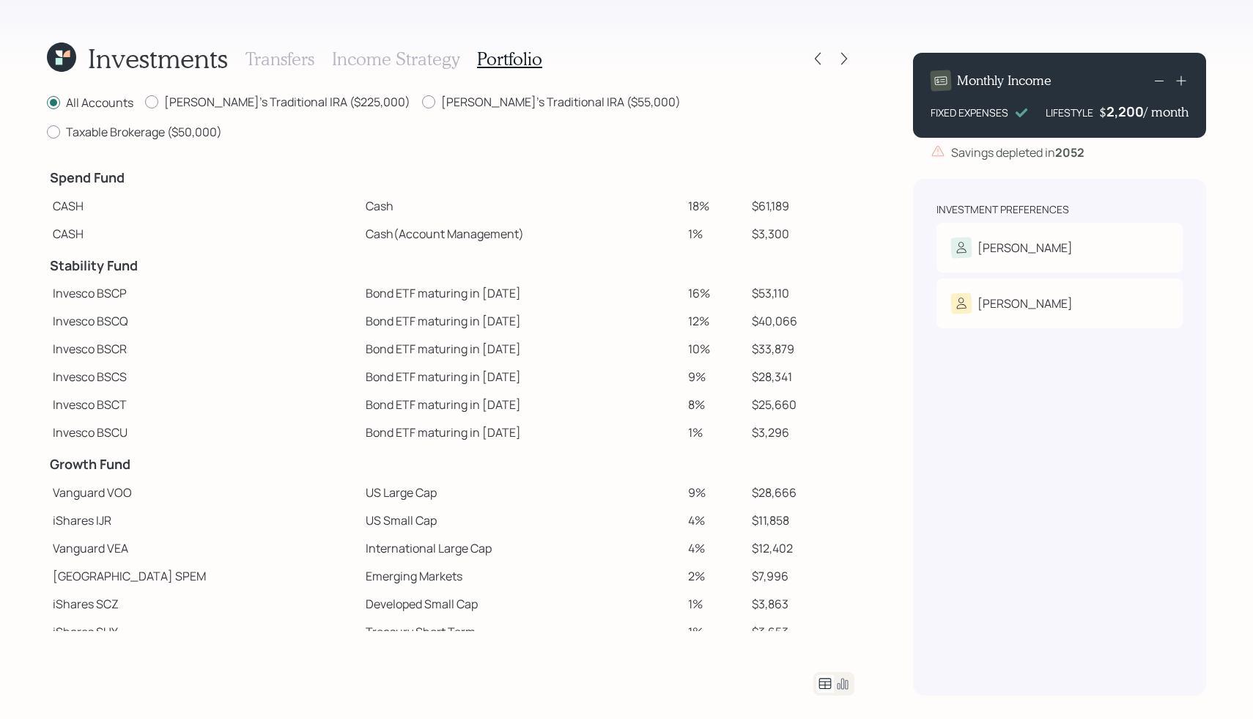
click at [404, 50] on h3 "Income Strategy" at bounding box center [396, 58] width 128 height 21
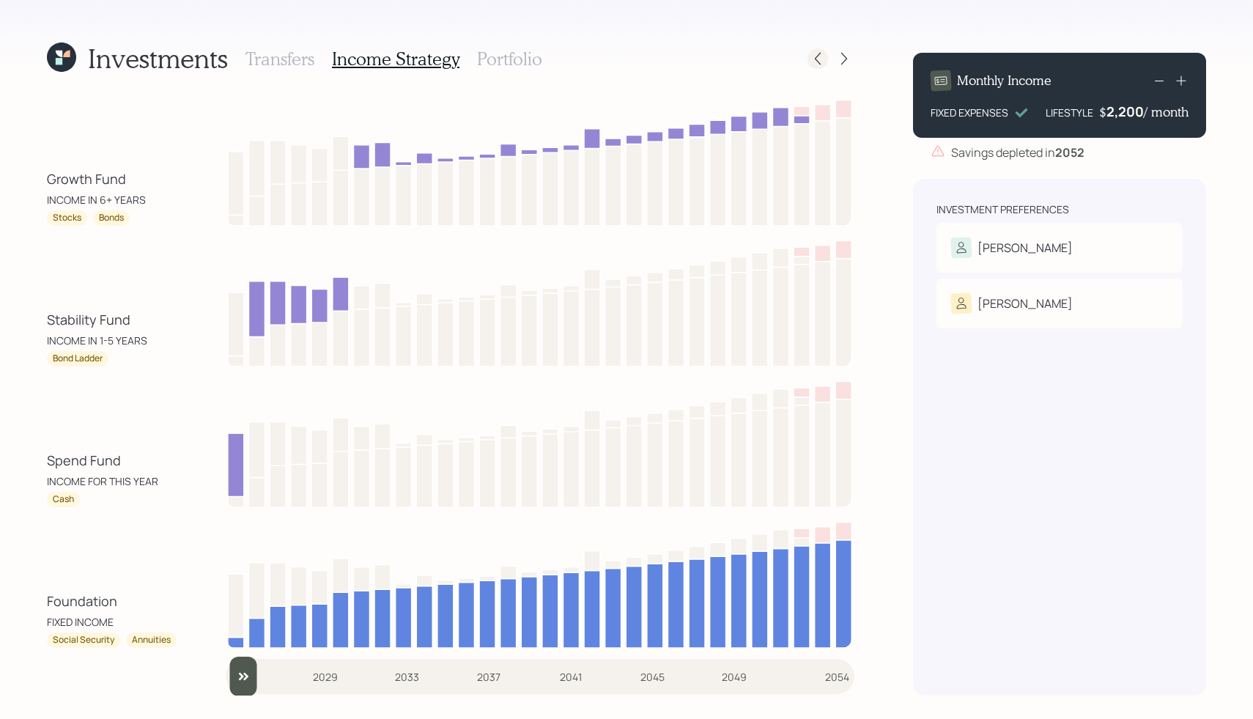
click at [825, 59] on icon at bounding box center [818, 58] width 15 height 15
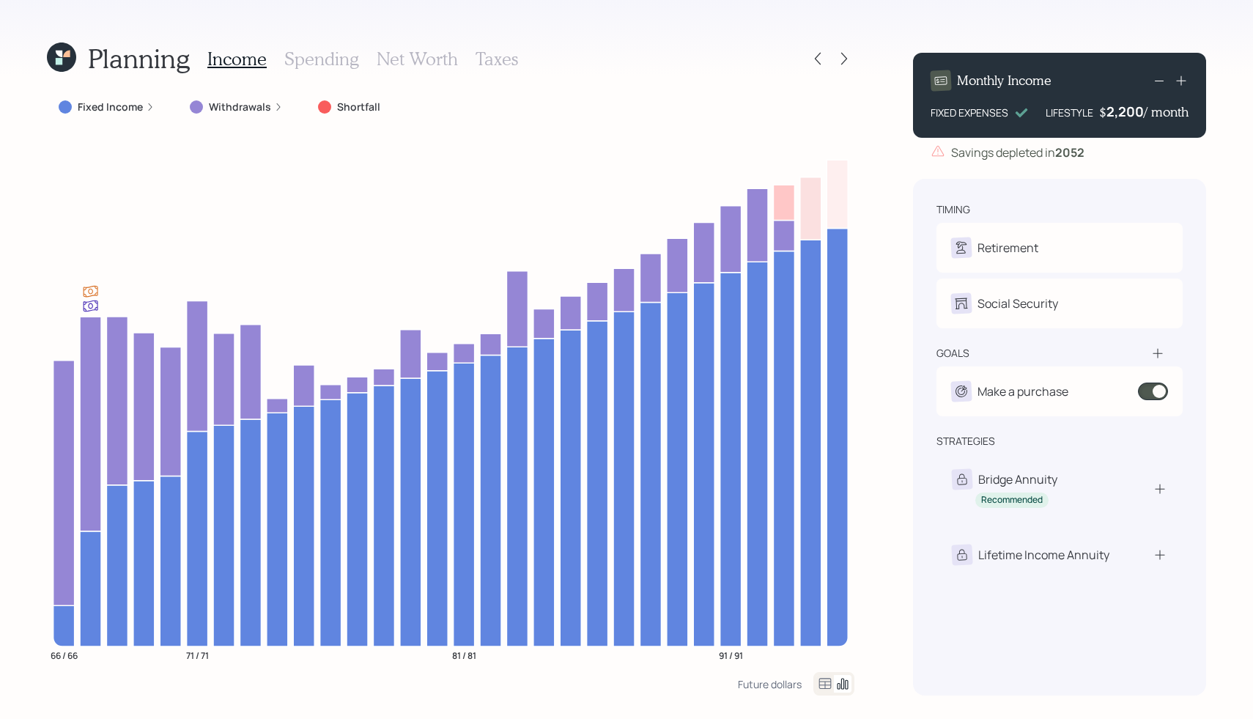
click at [1159, 353] on icon at bounding box center [1158, 353] width 10 height 10
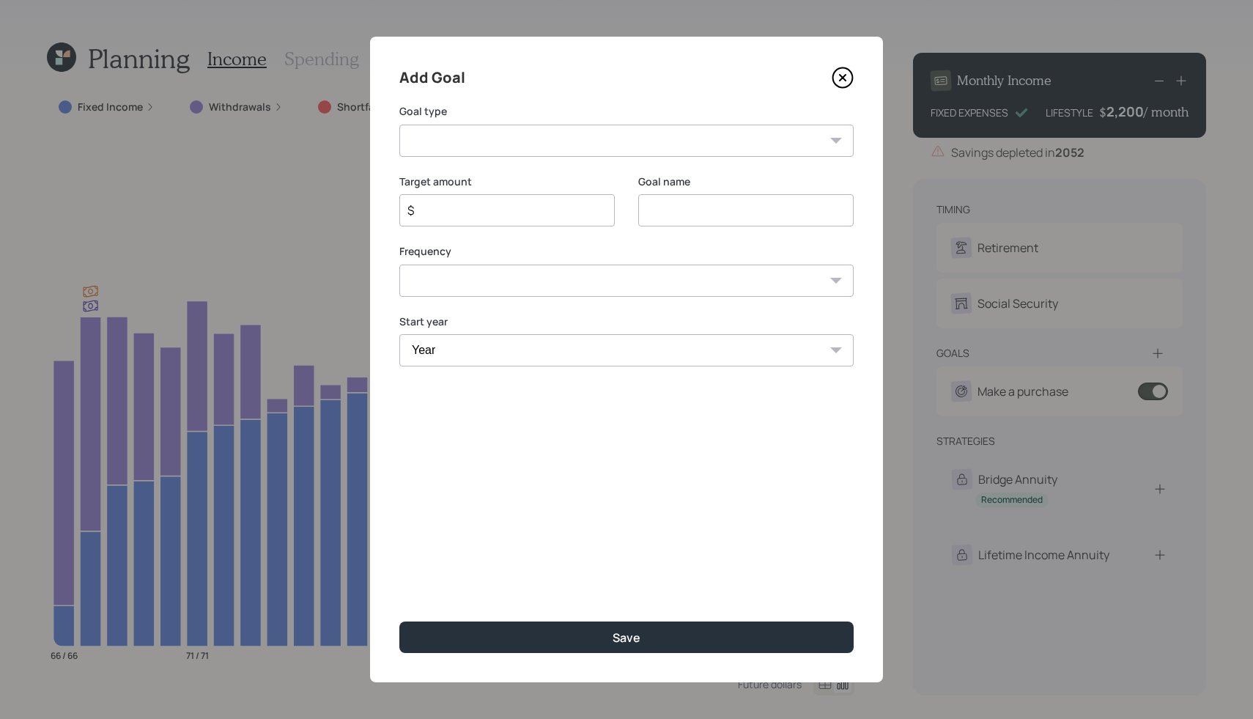
click at [645, 131] on select "Create an emergency fund Donate to charity Purchase a home Make a purchase Supp…" at bounding box center [626, 141] width 454 height 32
select select "purchase"
click at [399, 125] on select "Create an emergency fund Donate to charity Purchase a home Make a purchase Supp…" at bounding box center [626, 141] width 454 height 32
type input "Make a purchase"
click at [460, 213] on input "$" at bounding box center [501, 211] width 191 height 18
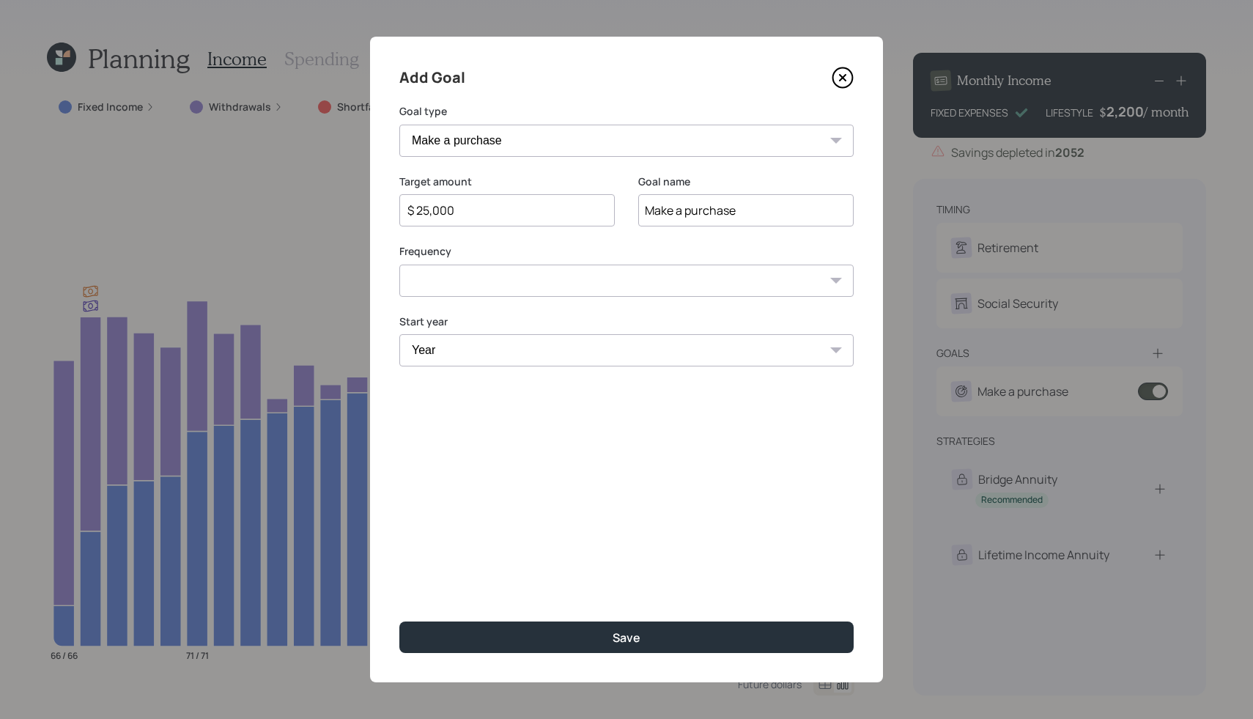
type input "$ 25,000"
click at [522, 284] on select "One time Every 1 year Every 2 years Every 3 years Every 4 years Every 5 years E…" at bounding box center [626, 281] width 454 height 32
select select "0"
click at [399, 265] on select "One time Every 1 year Every 2 years Every 3 years Every 4 years Every 5 years E…" at bounding box center [626, 281] width 454 height 32
click at [446, 357] on select "Year [DATE] 2026 2027 2028 2029 2030 2031 2032 2033 2034 2035 2036 2037 2038 20…" at bounding box center [626, 350] width 454 height 32
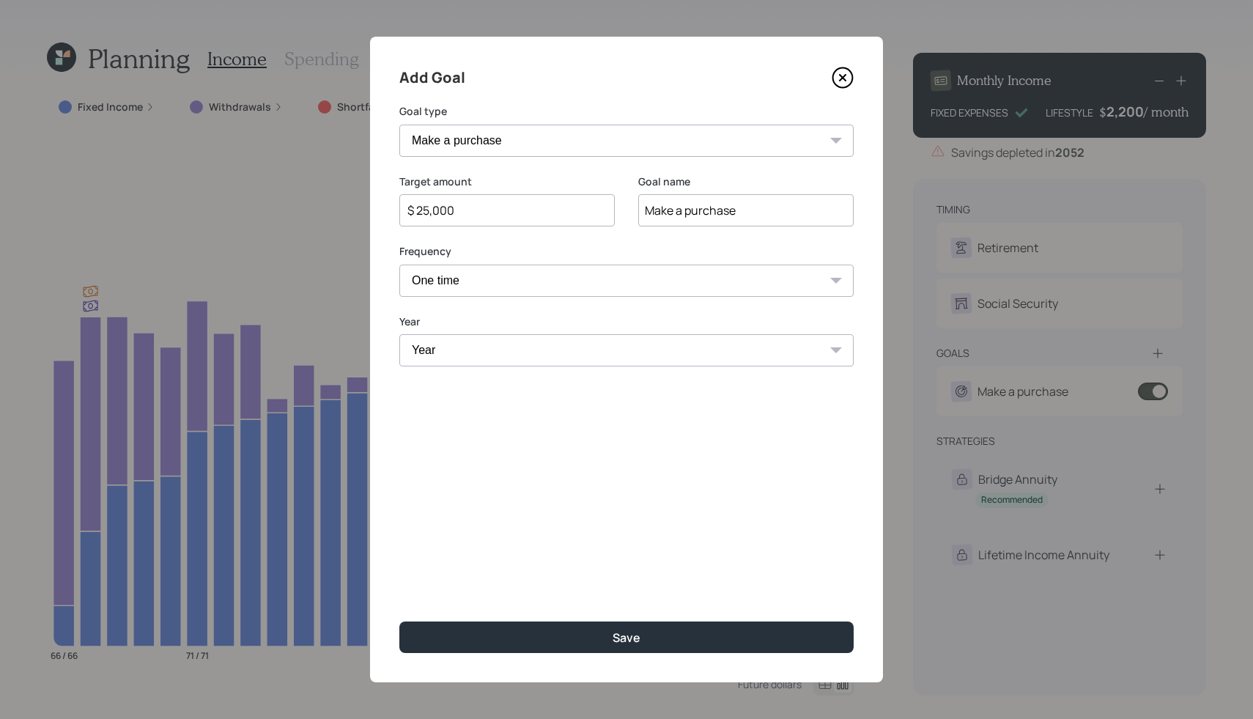
select select "2026"
click at [399, 334] on select "Year [DATE] 2026 2027 2028 2029 2030 2031 2032 2033 2034 2035 2036 2037 2038 20…" at bounding box center [626, 350] width 454 height 32
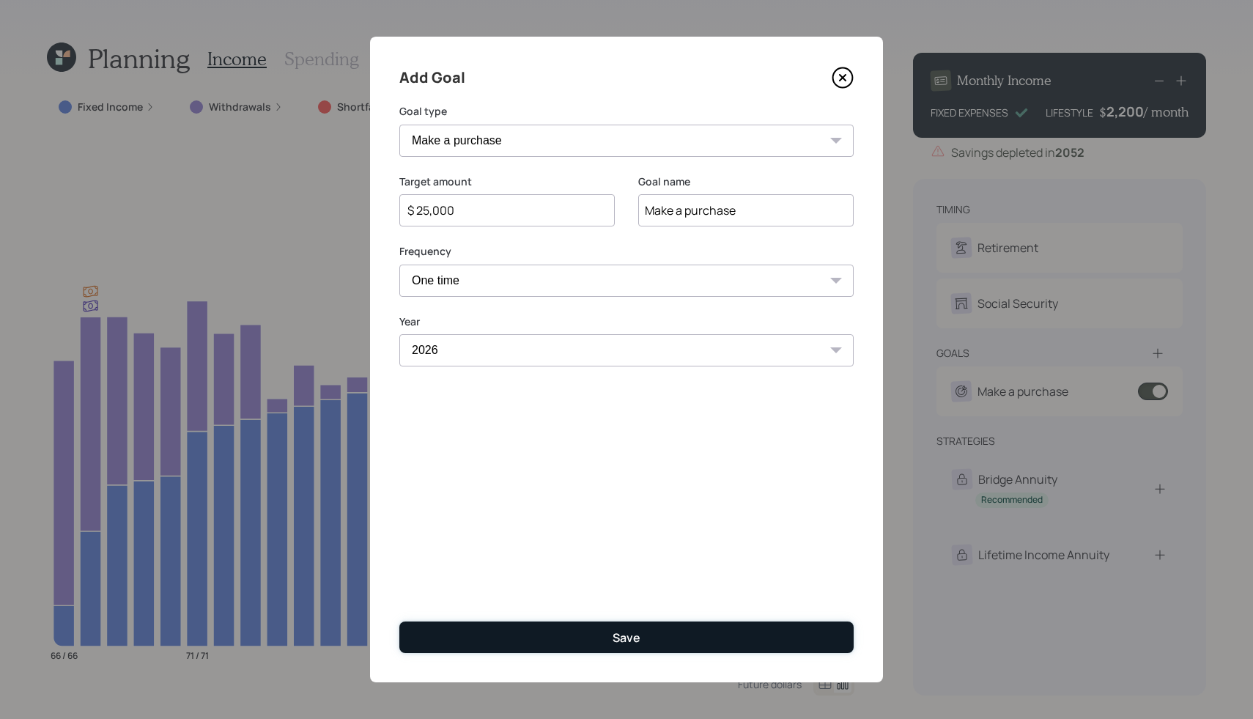
click at [532, 649] on button "Save" at bounding box center [626, 638] width 454 height 32
type input "$"
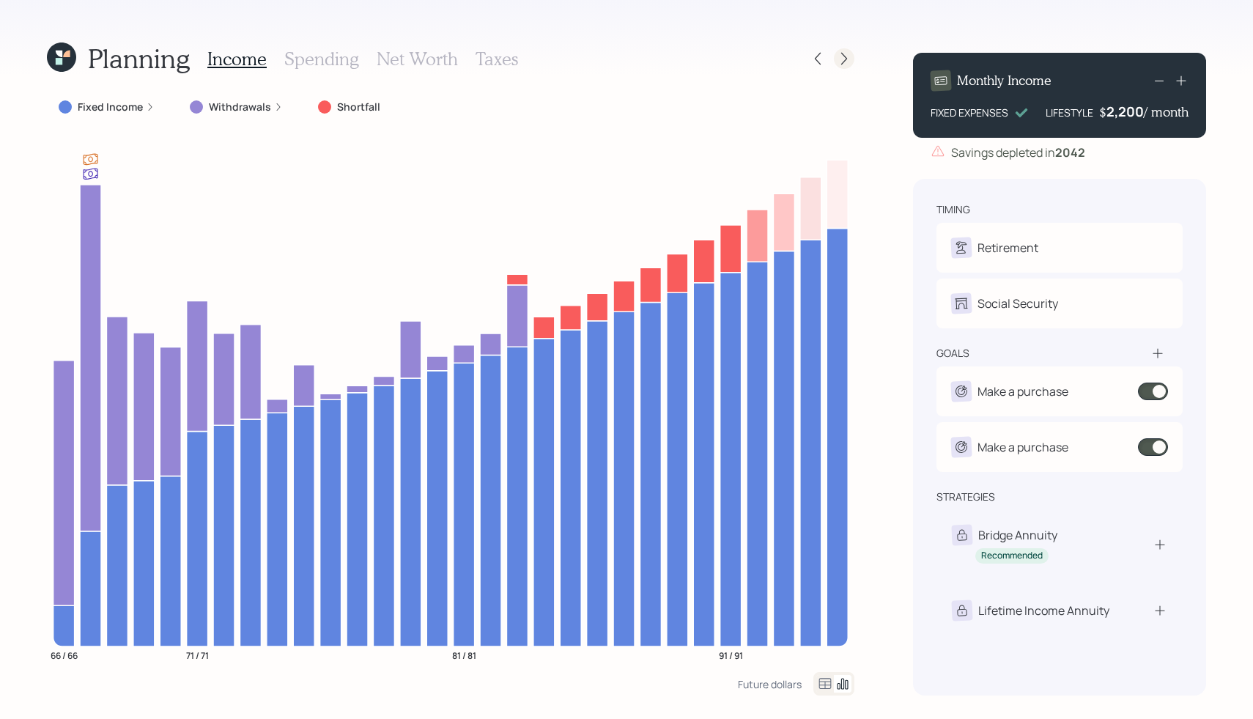
click at [846, 60] on icon at bounding box center [844, 58] width 15 height 15
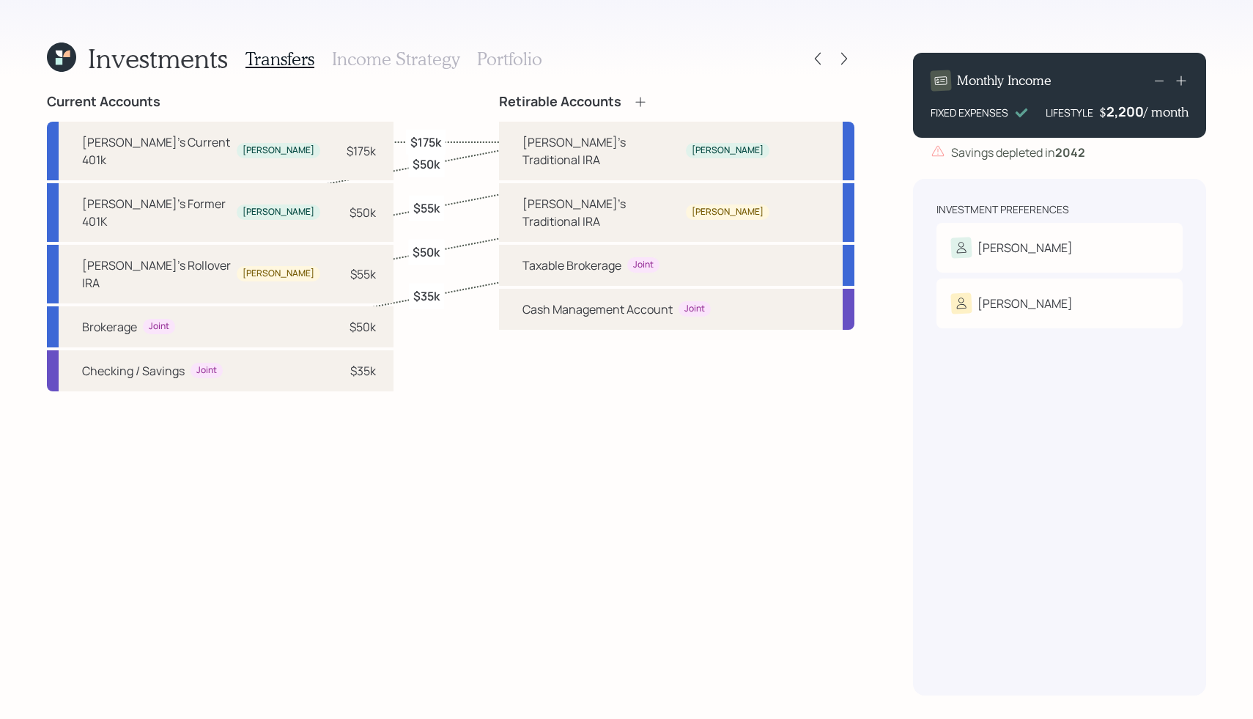
click at [419, 67] on h3 "Income Strategy" at bounding box center [396, 58] width 128 height 21
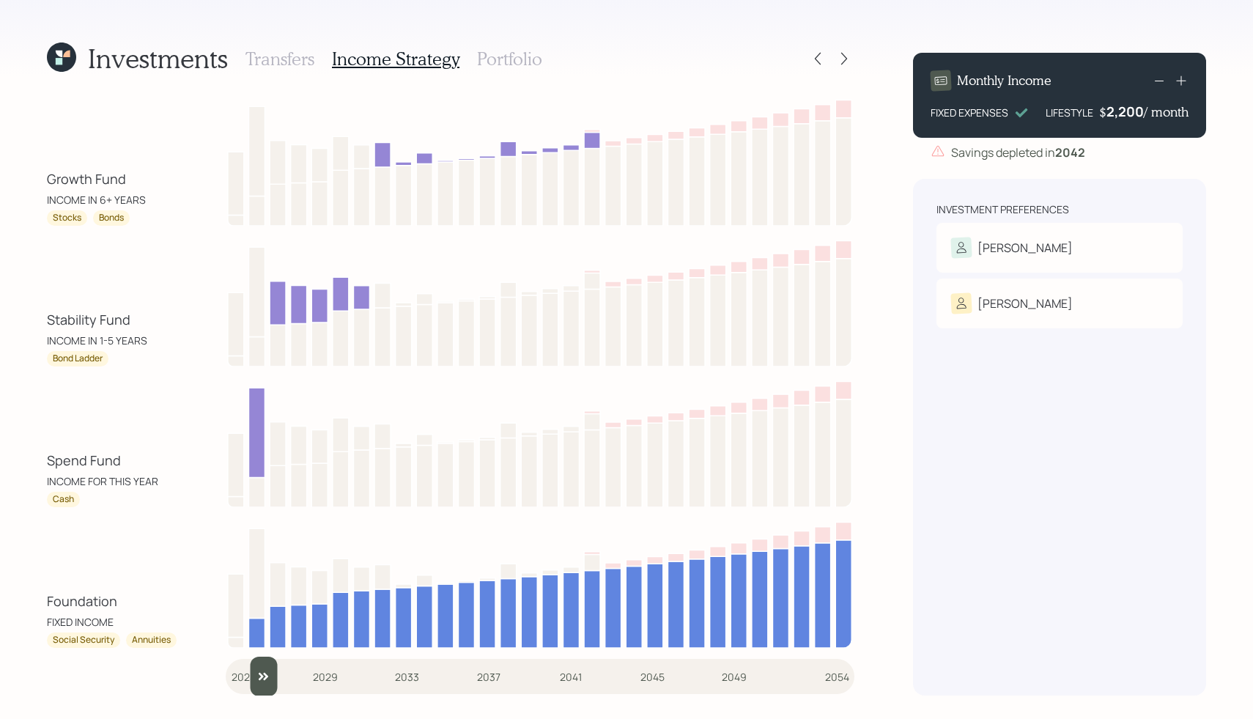
type input "2025"
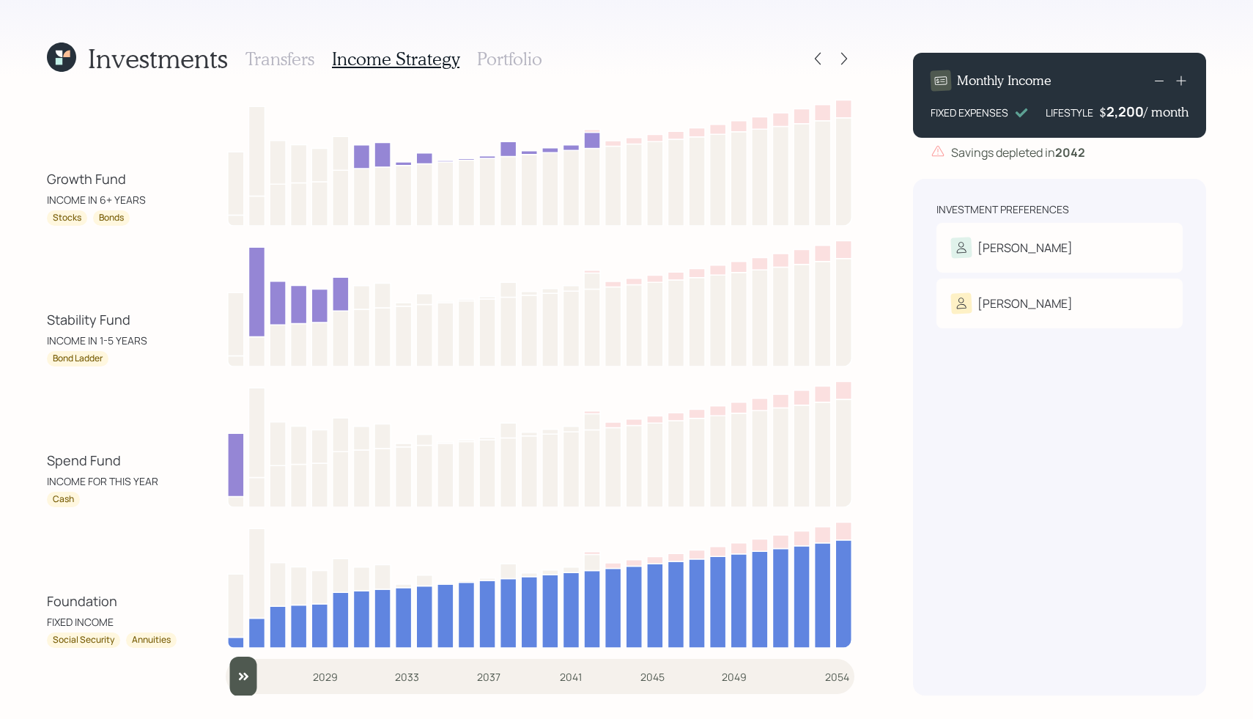
drag, startPoint x: 248, startPoint y: 679, endPoint x: 223, endPoint y: 680, distance: 25.7
click at [226, 680] on input "slider" at bounding box center [540, 677] width 629 height 40
click at [497, 64] on h3 "Portfolio" at bounding box center [509, 58] width 65 height 21
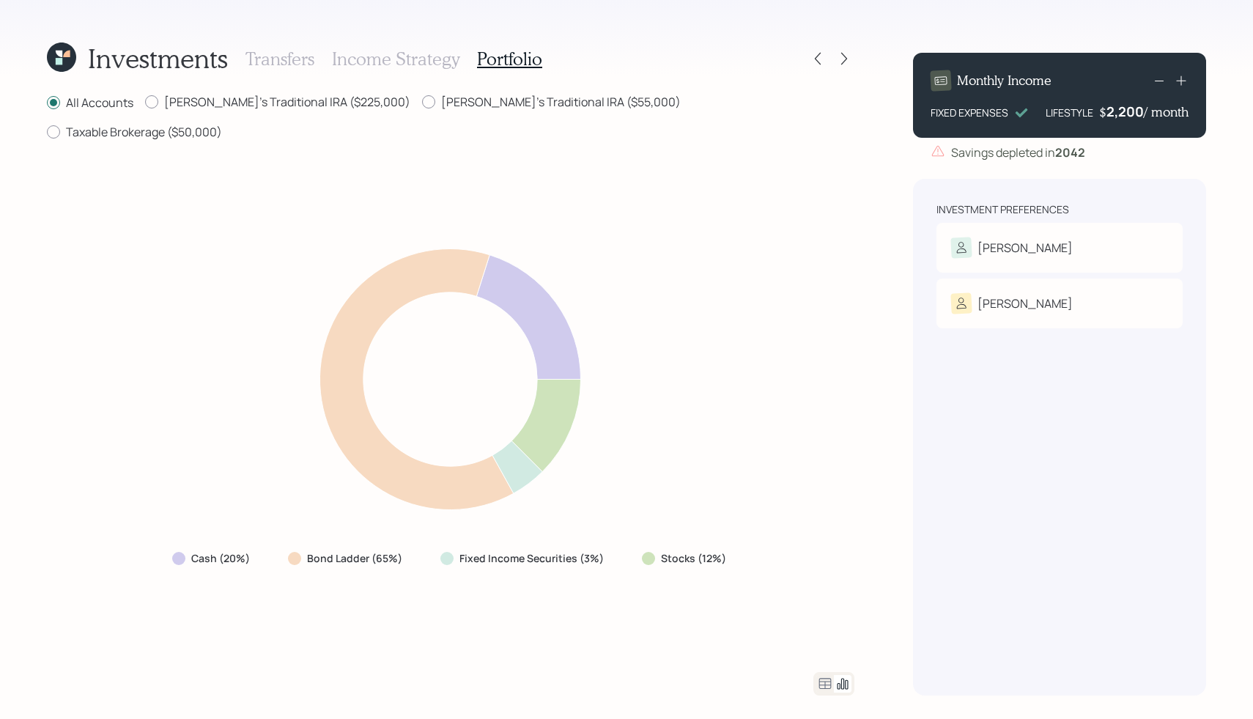
click at [820, 683] on icon at bounding box center [825, 684] width 18 height 18
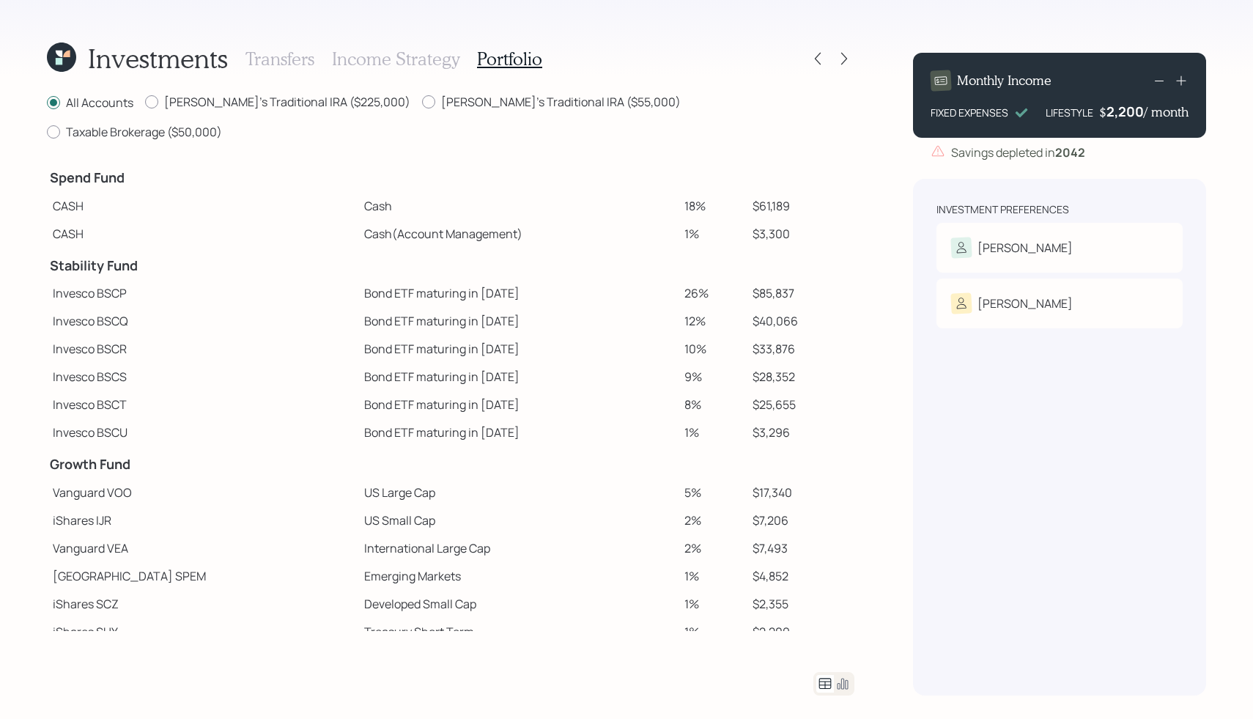
click at [748, 279] on td "$85,837" at bounding box center [801, 293] width 108 height 28
click at [750, 279] on td "$85,837" at bounding box center [801, 293] width 108 height 28
click at [65, 65] on icon at bounding box center [61, 57] width 29 height 29
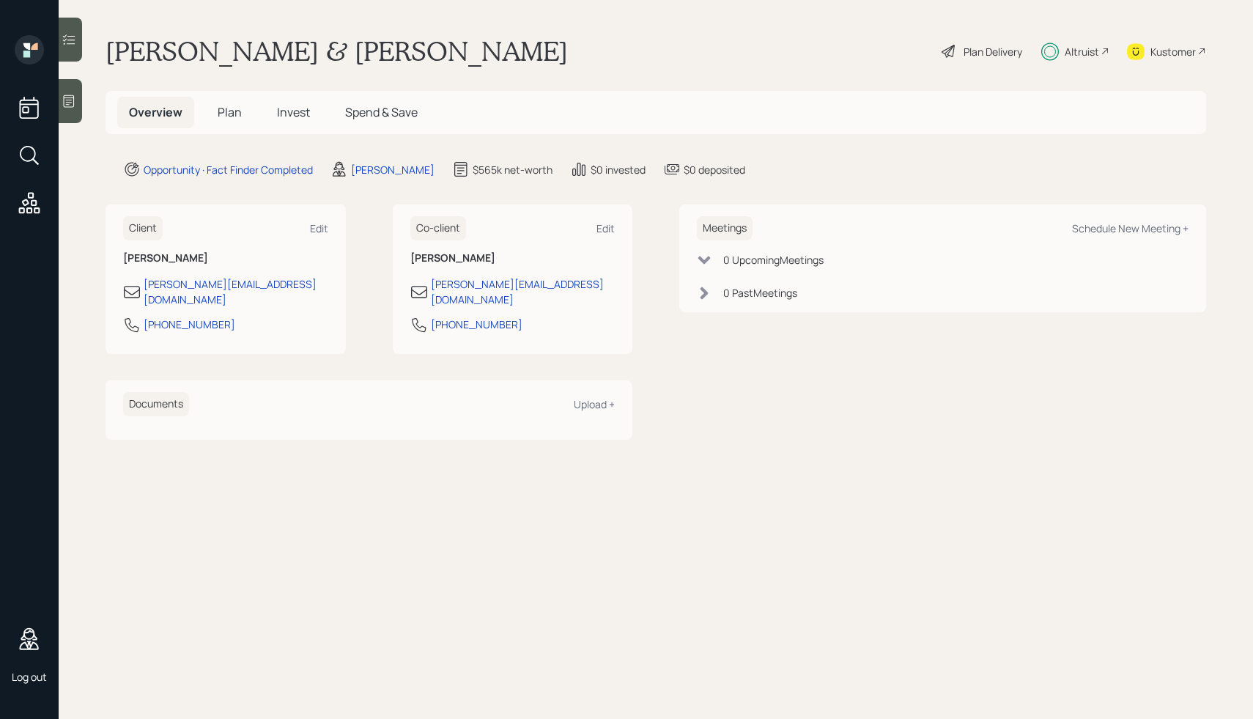
click at [976, 48] on div "Plan Delivery" at bounding box center [993, 51] width 59 height 15
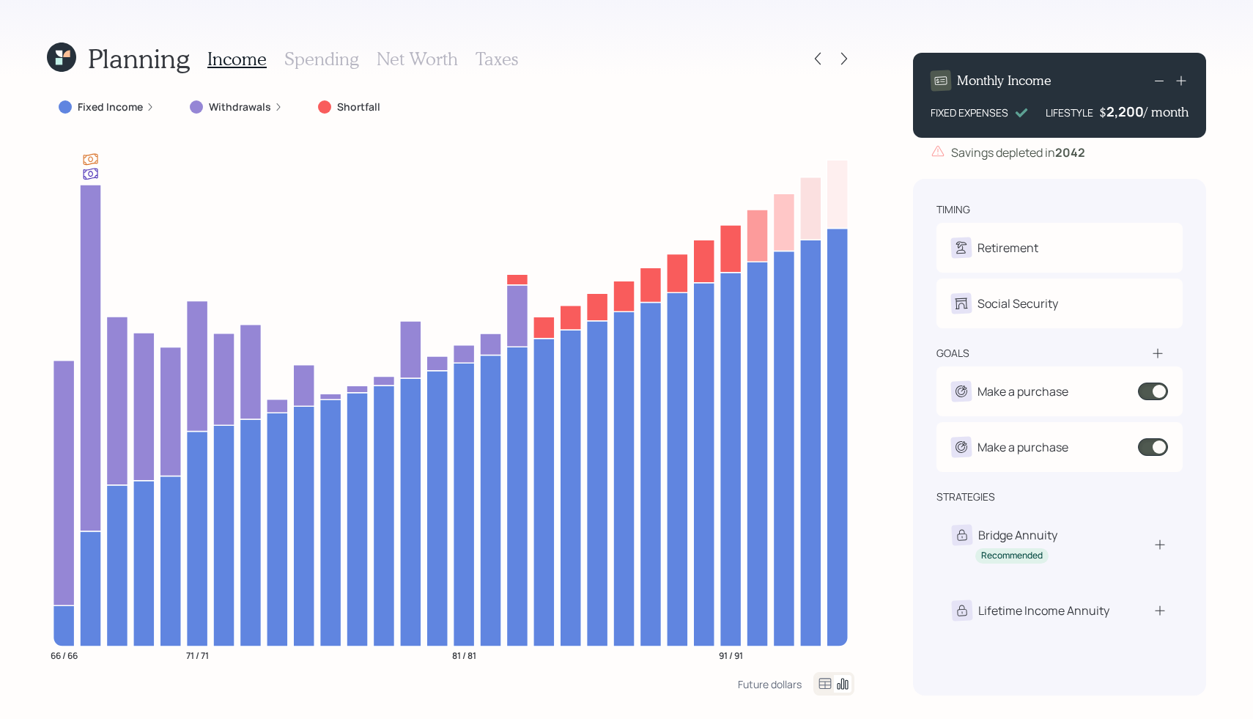
click at [827, 690] on icon at bounding box center [825, 684] width 18 height 18
